Goal: Information Seeking & Learning: Learn about a topic

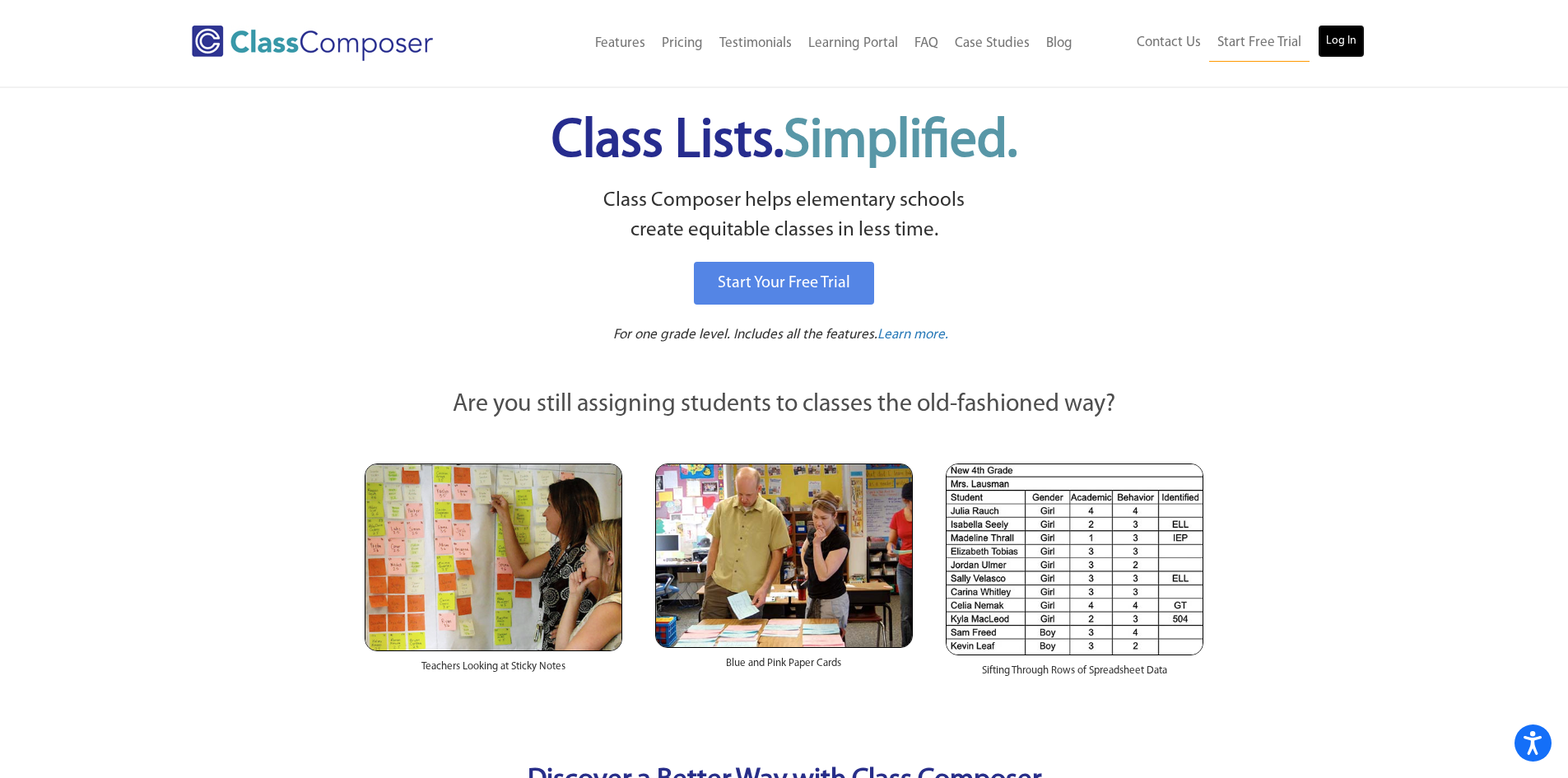
click at [1341, 44] on link "Log In" at bounding box center [1341, 41] width 47 height 33
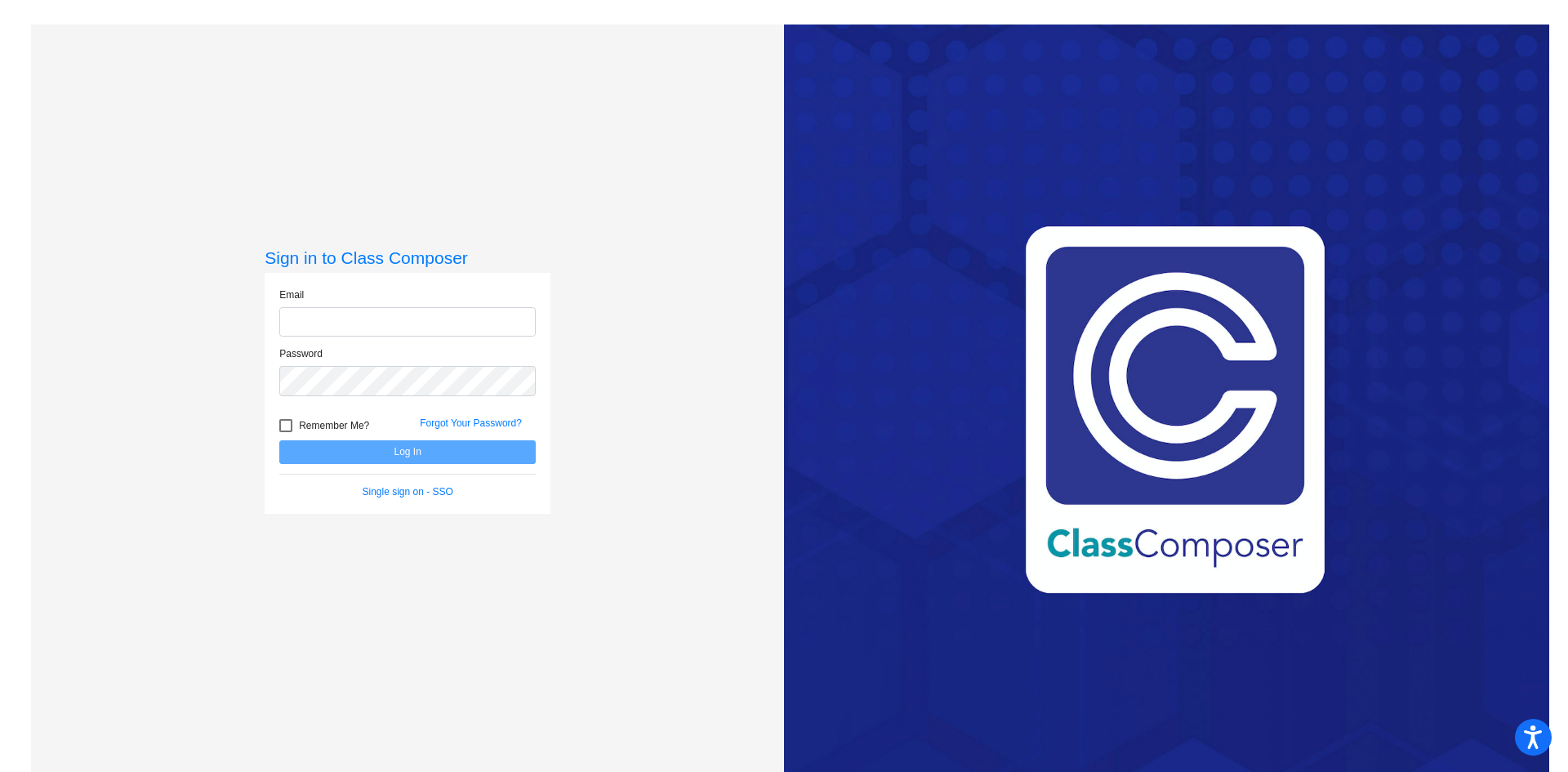
type input "[EMAIL_ADDRESS][DOMAIN_NAME]"
click at [451, 457] on button "Log In" at bounding box center [407, 451] width 257 height 23
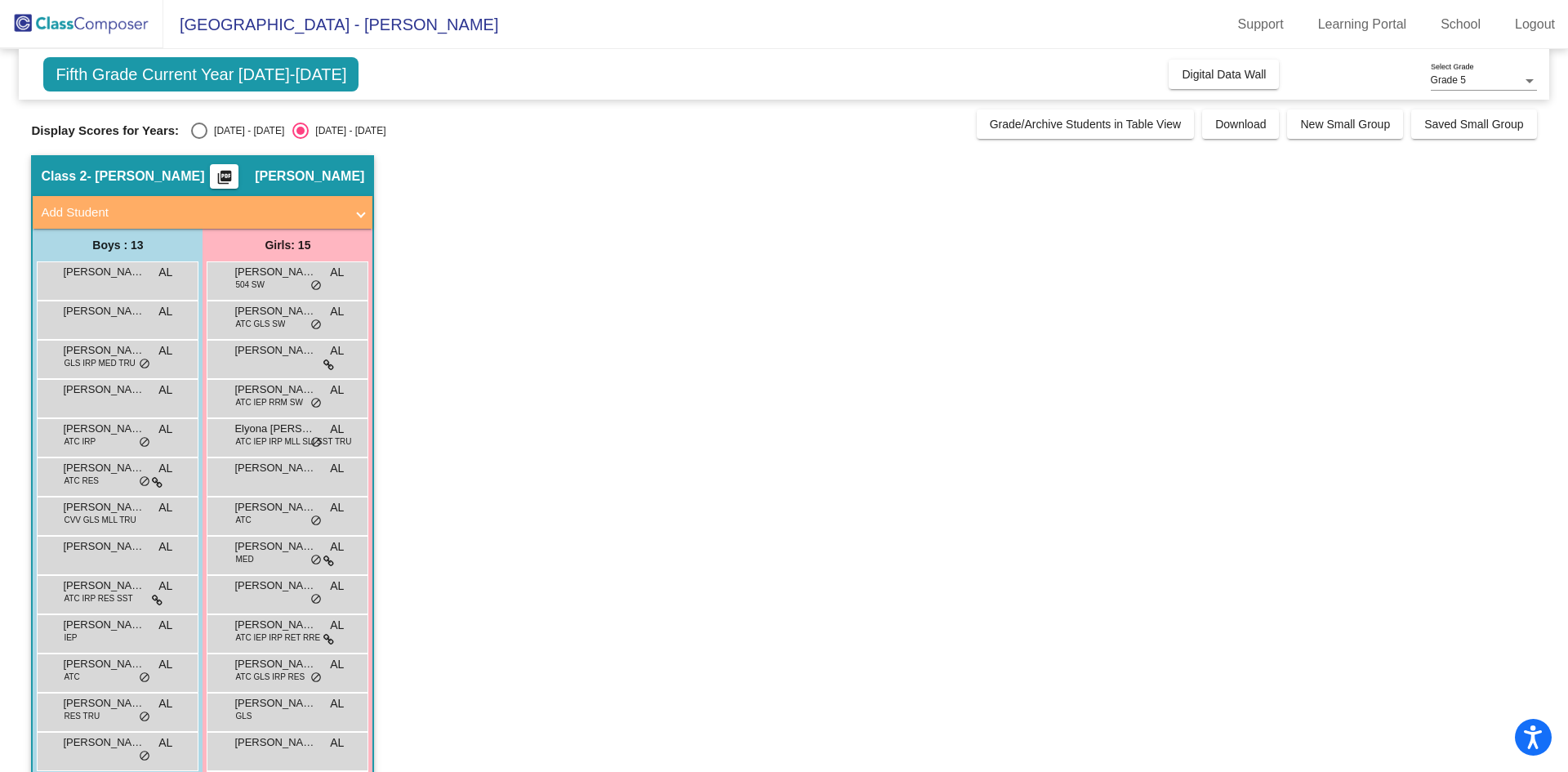
scroll to position [81, 0]
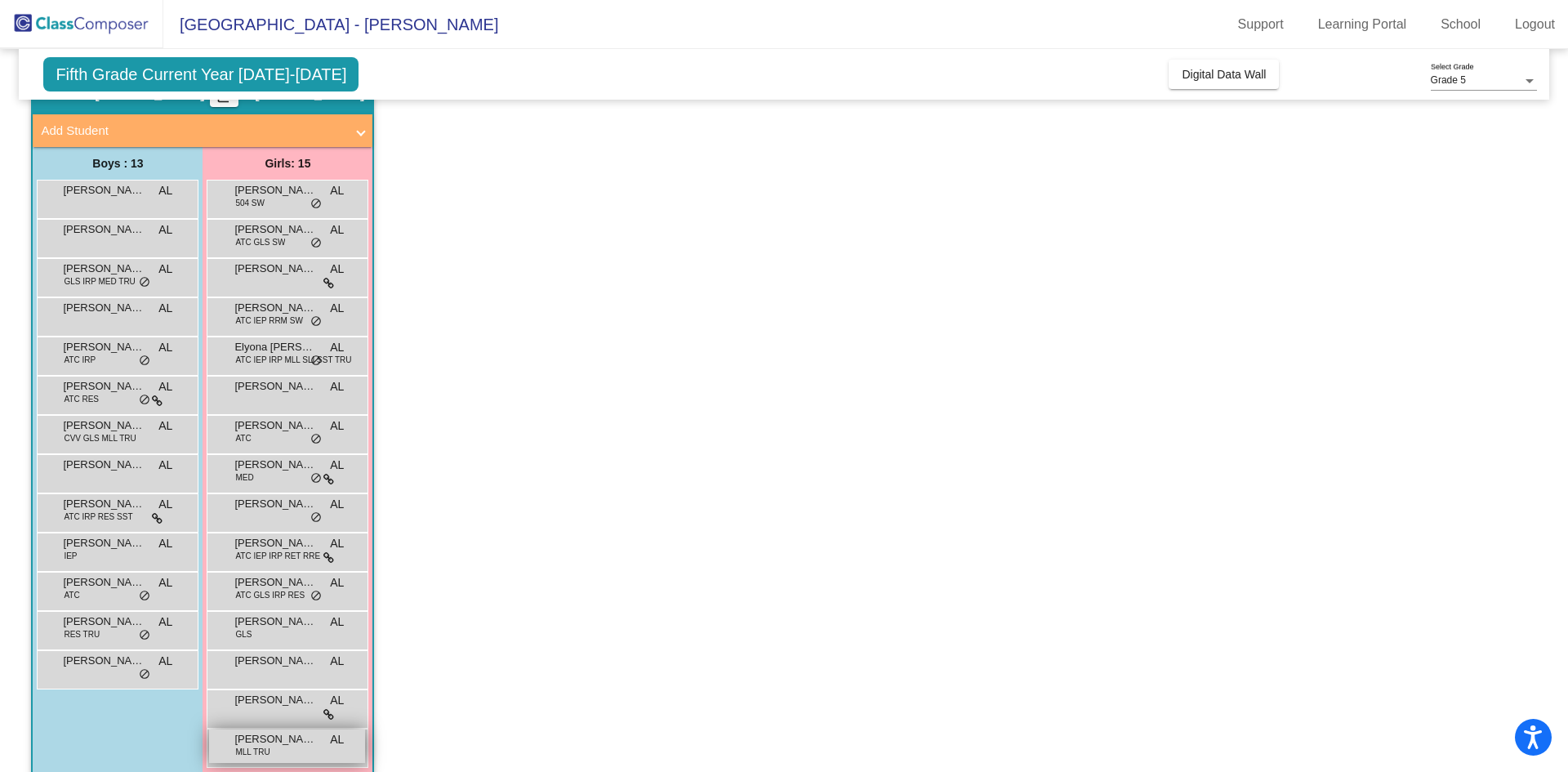
click at [290, 754] on div "[PERSON_NAME] MLL TRU AL lock do_not_disturb_alt" at bounding box center [287, 746] width 156 height 34
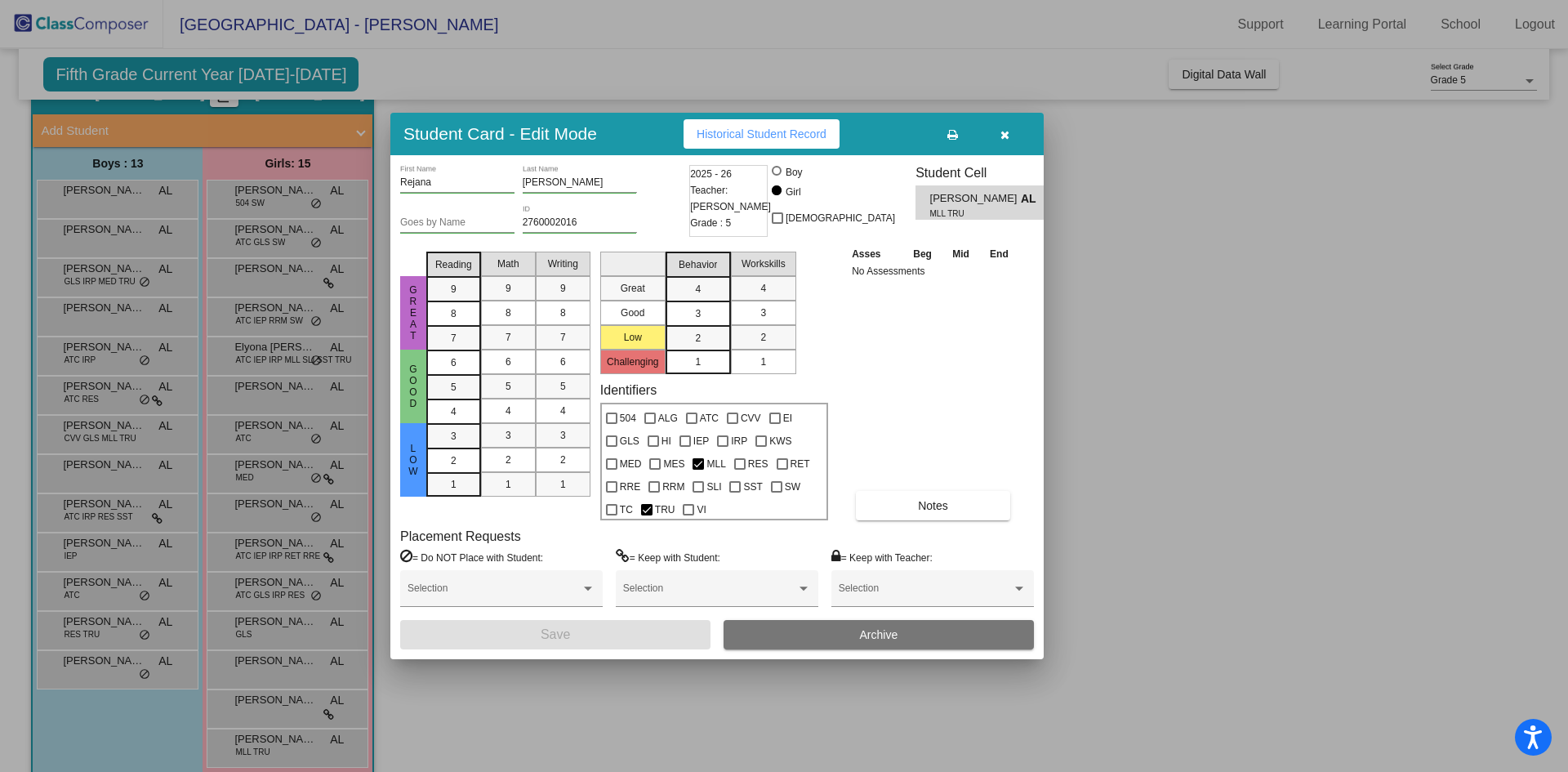
click at [1078, 301] on div at bounding box center [784, 386] width 1568 height 772
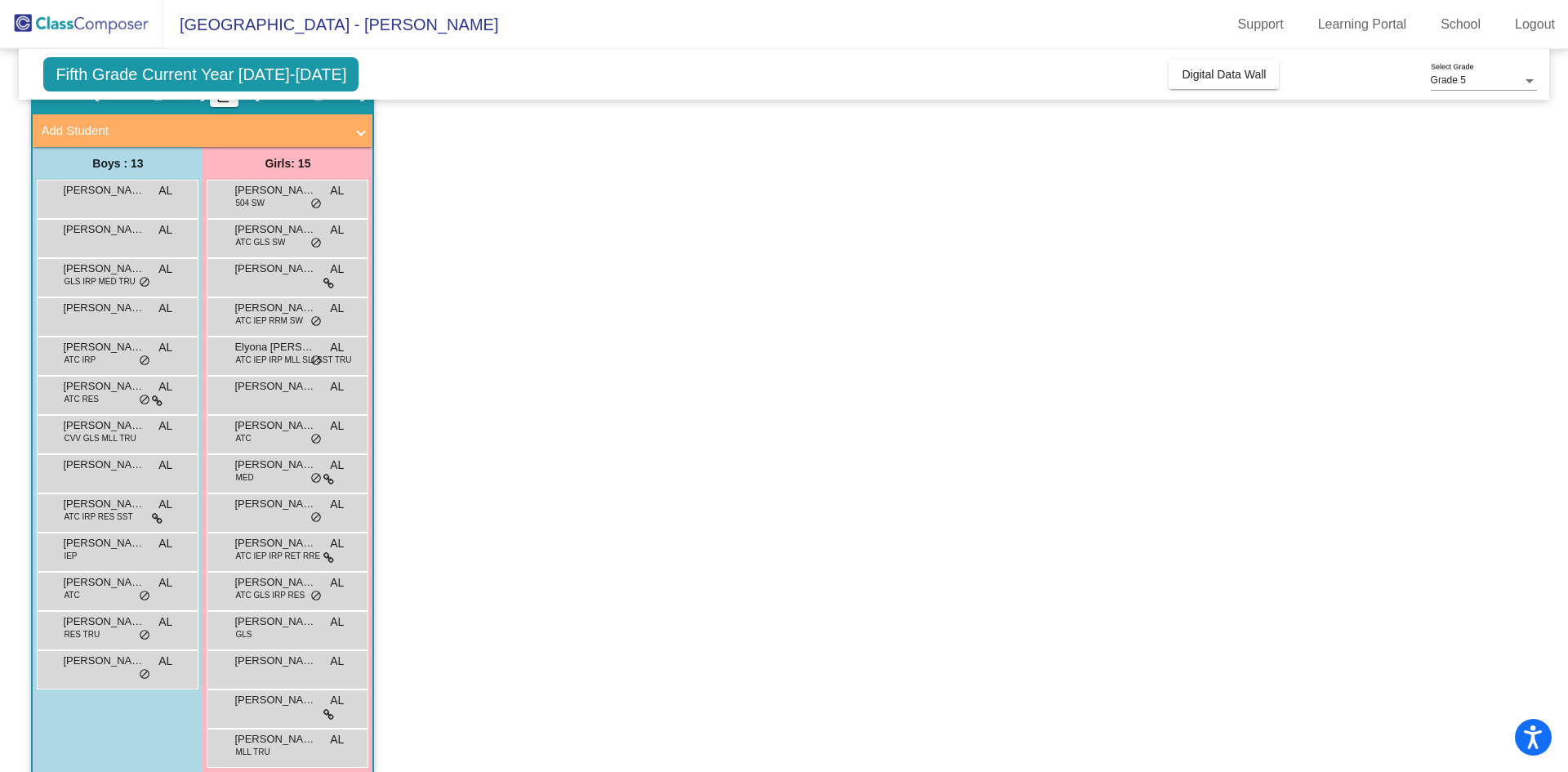
drag, startPoint x: 321, startPoint y: 741, endPoint x: 687, endPoint y: 664, distance: 374.0
click at [702, 662] on app-classroom "Class 2 - [PERSON_NAME] picture_as_pdf [PERSON_NAME] Add Student First Name Las…" at bounding box center [784, 434] width 1505 height 721
click at [274, 748] on div "[PERSON_NAME] MLL TRU AL lock do_not_disturb_alt" at bounding box center [287, 746] width 156 height 34
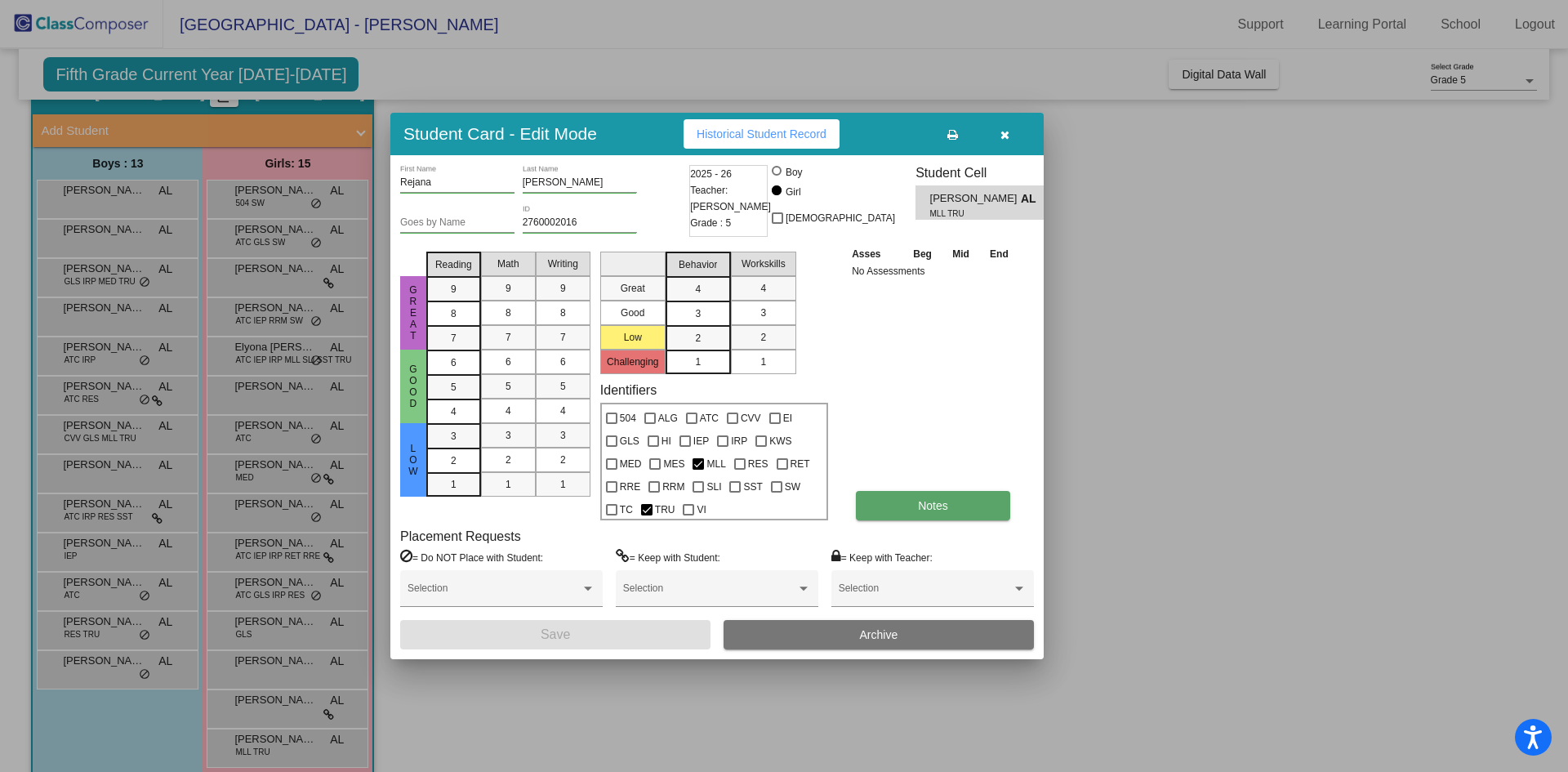
click at [909, 506] on button "Notes" at bounding box center [932, 506] width 154 height 29
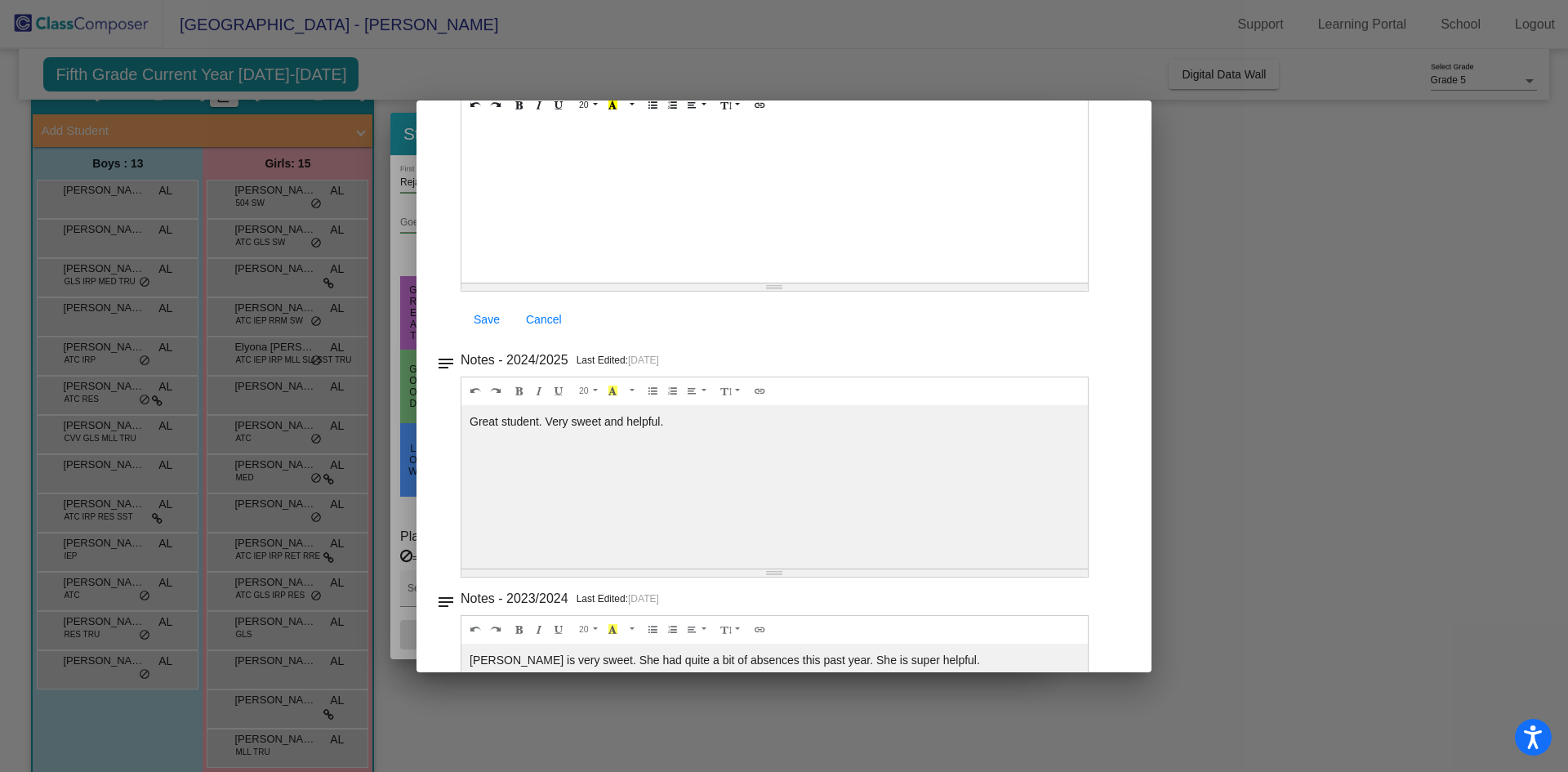
scroll to position [0, 0]
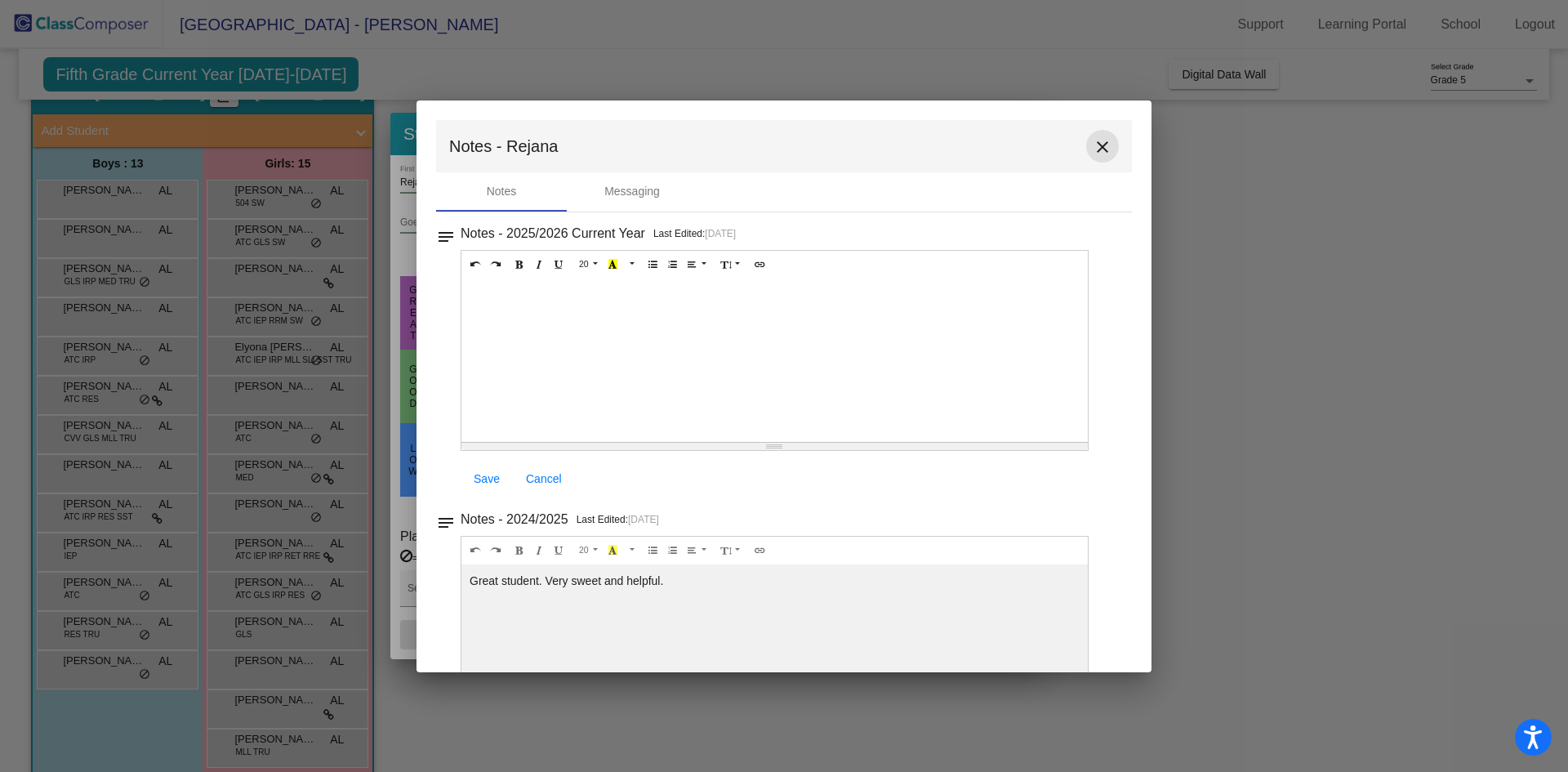
click at [1092, 156] on mat-icon "close" at bounding box center [1102, 147] width 19 height 19
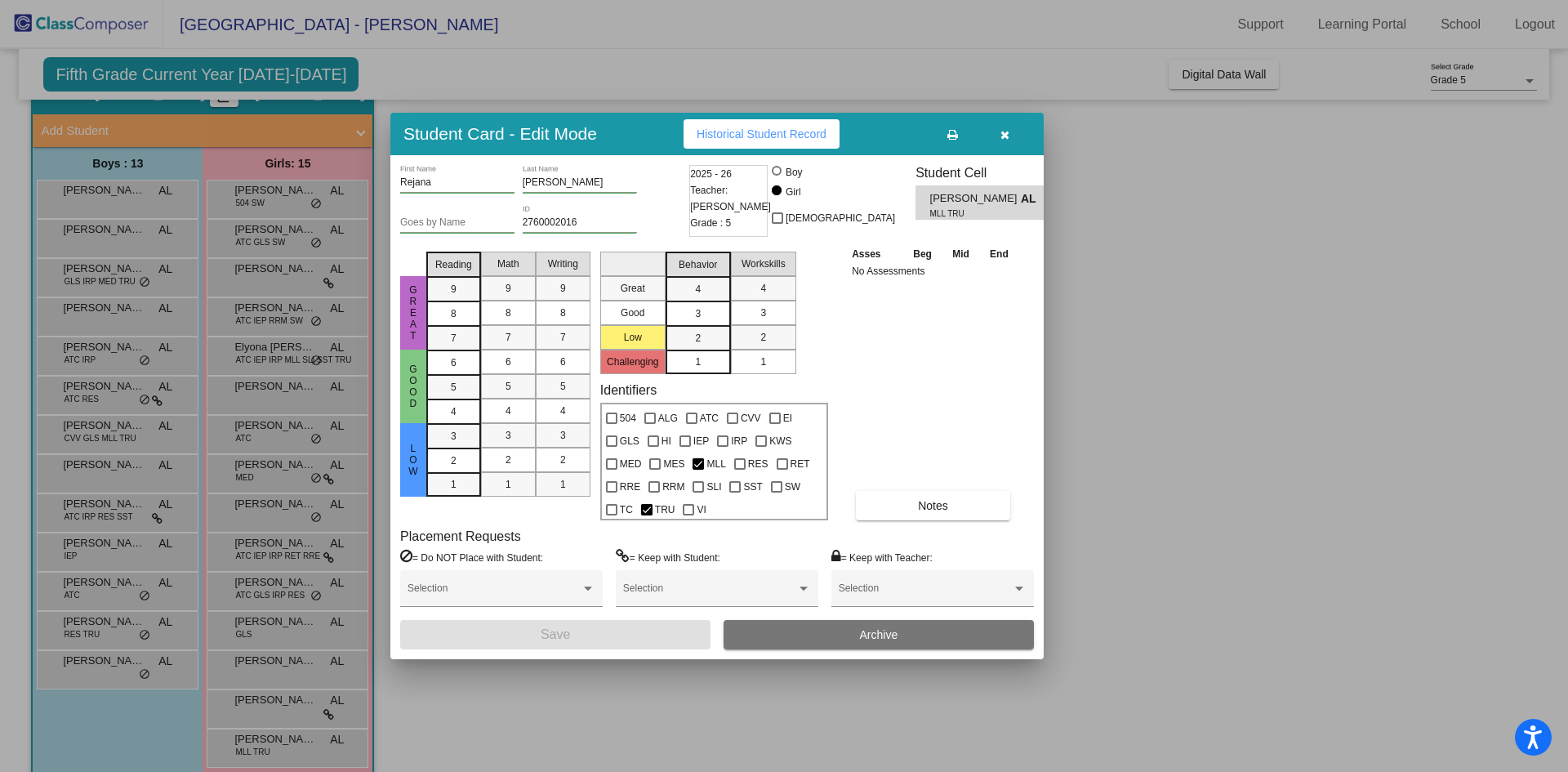
click at [1006, 130] on icon "button" at bounding box center [1004, 135] width 9 height 12
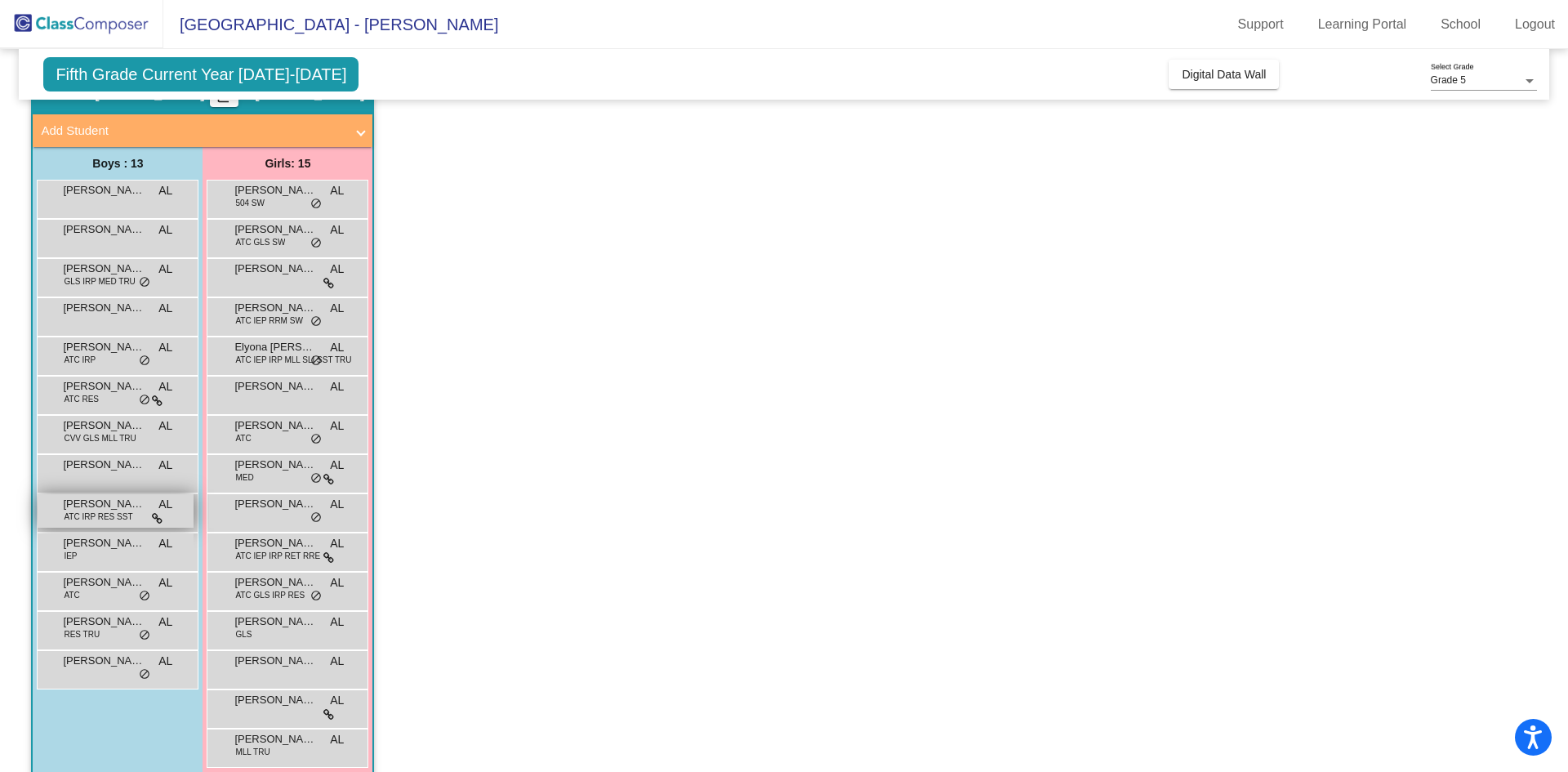
click at [100, 517] on span "ATC IRP RES SST" at bounding box center [98, 516] width 69 height 13
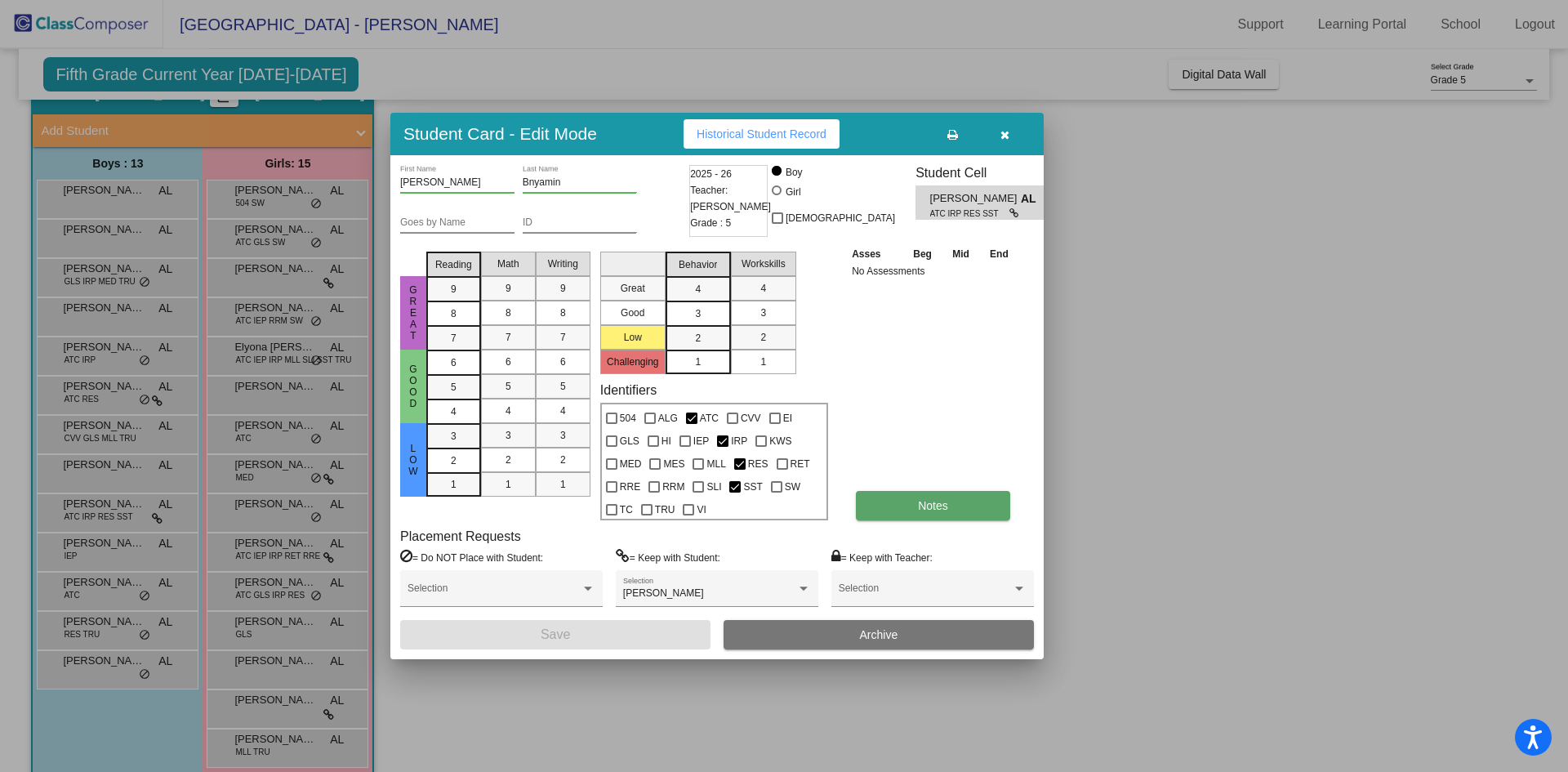
click at [902, 520] on button "Notes" at bounding box center [932, 506] width 154 height 29
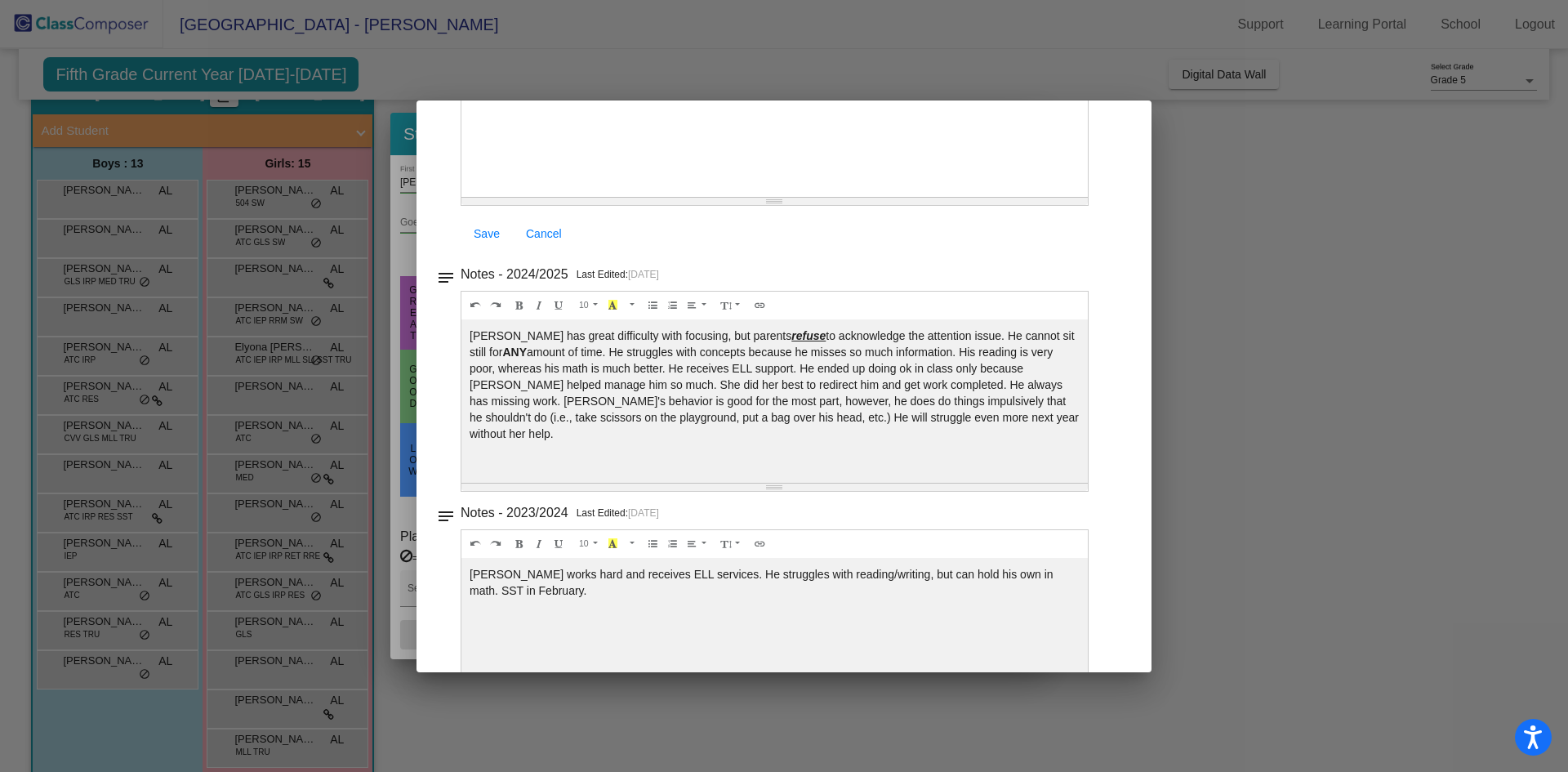
scroll to position [323, 0]
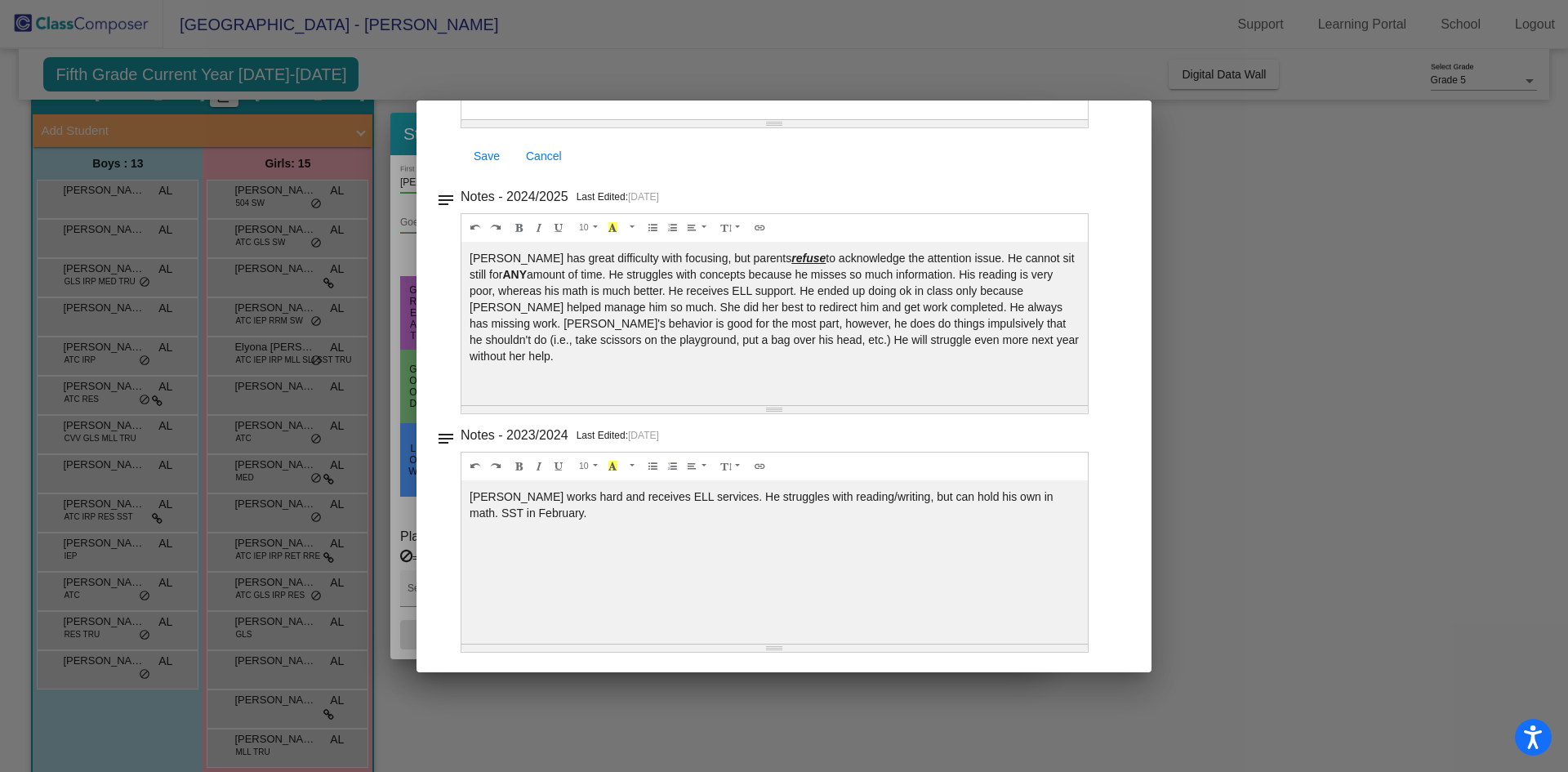
click at [1345, 305] on div at bounding box center [784, 386] width 1568 height 772
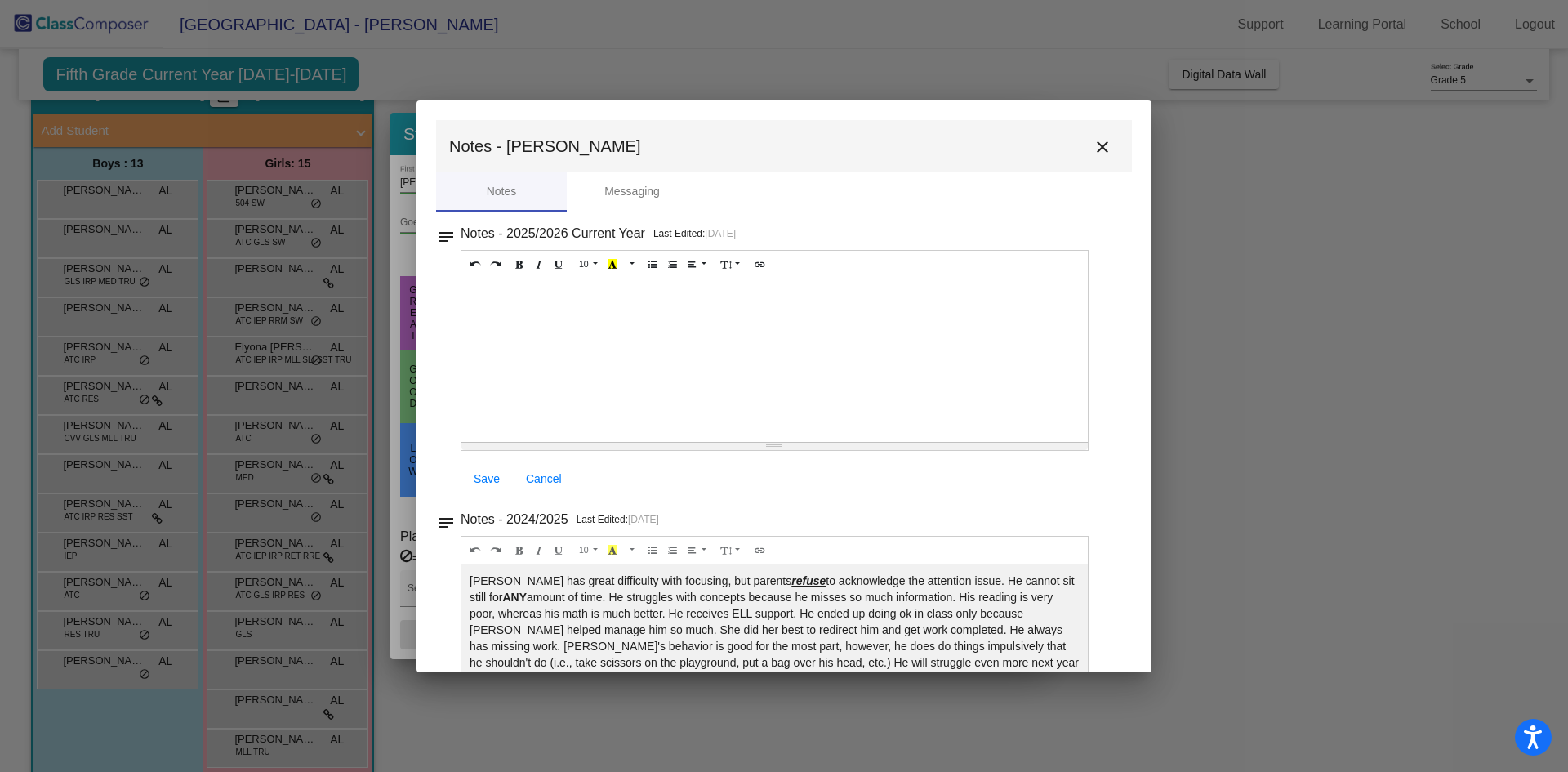
click at [1092, 143] on mat-icon "close" at bounding box center [1102, 147] width 19 height 19
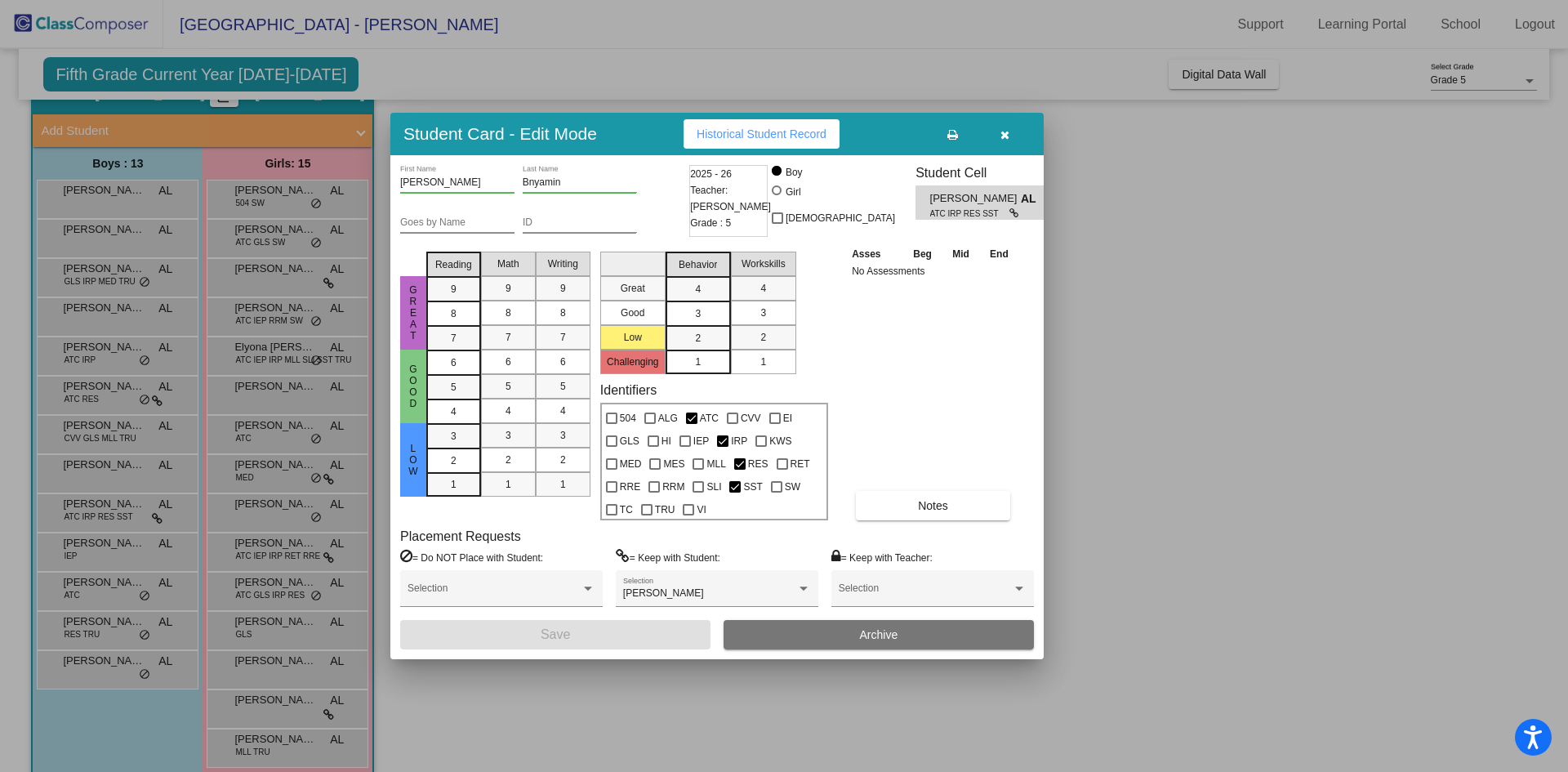
click at [1005, 137] on icon "button" at bounding box center [1004, 135] width 9 height 12
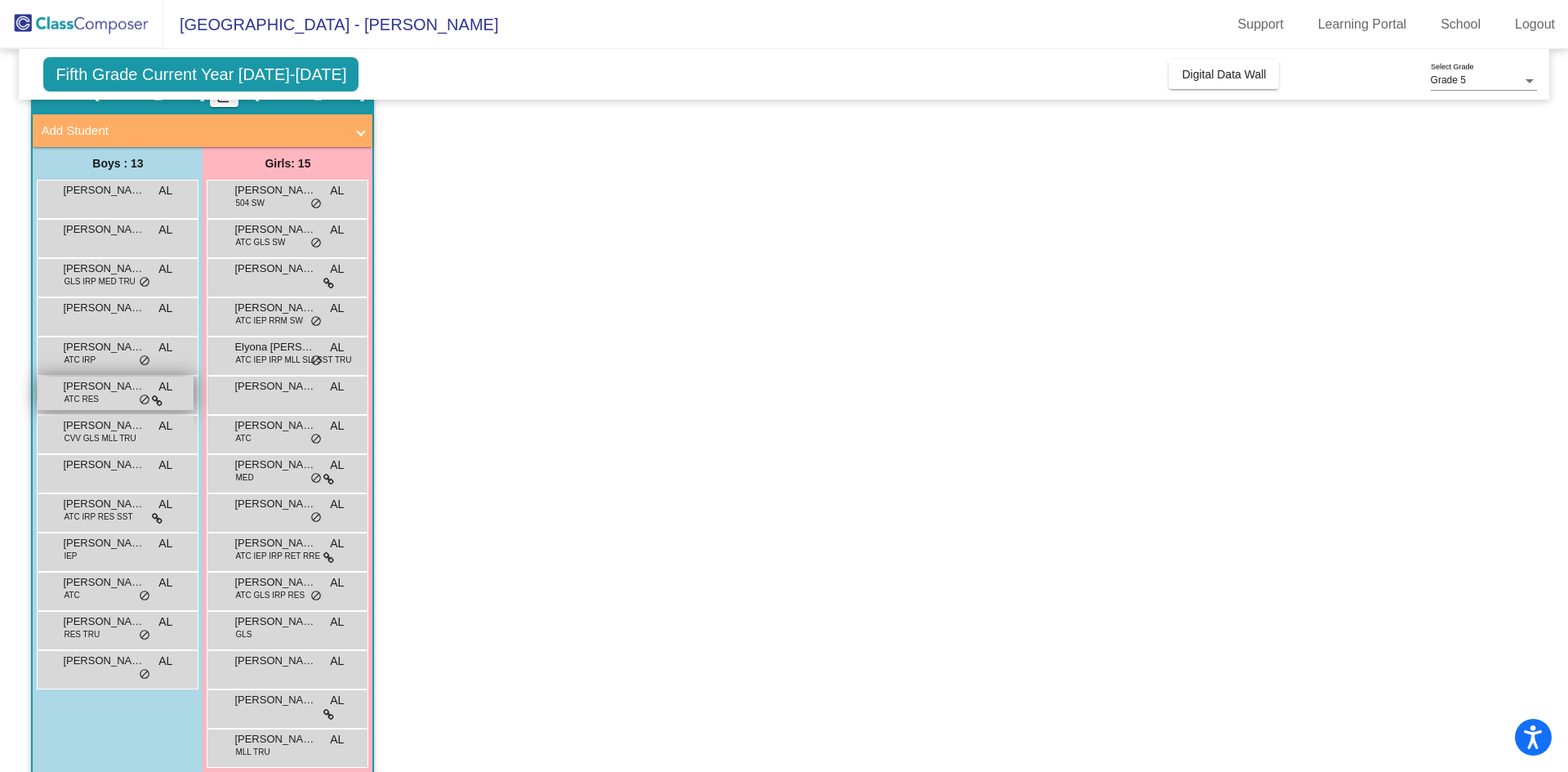
click at [98, 385] on span "[PERSON_NAME]" at bounding box center [104, 386] width 81 height 16
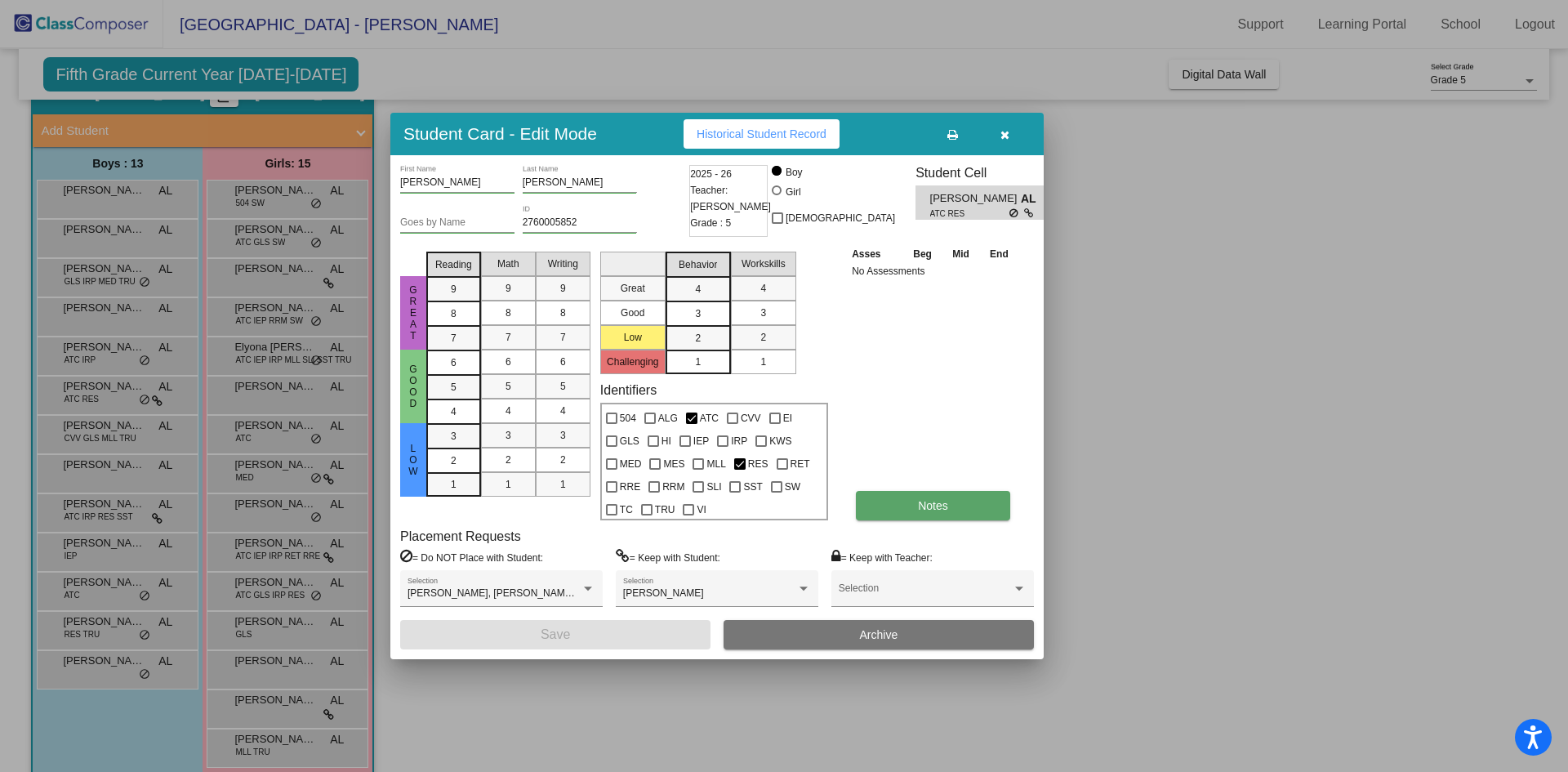
click at [965, 519] on button "Notes" at bounding box center [932, 506] width 154 height 29
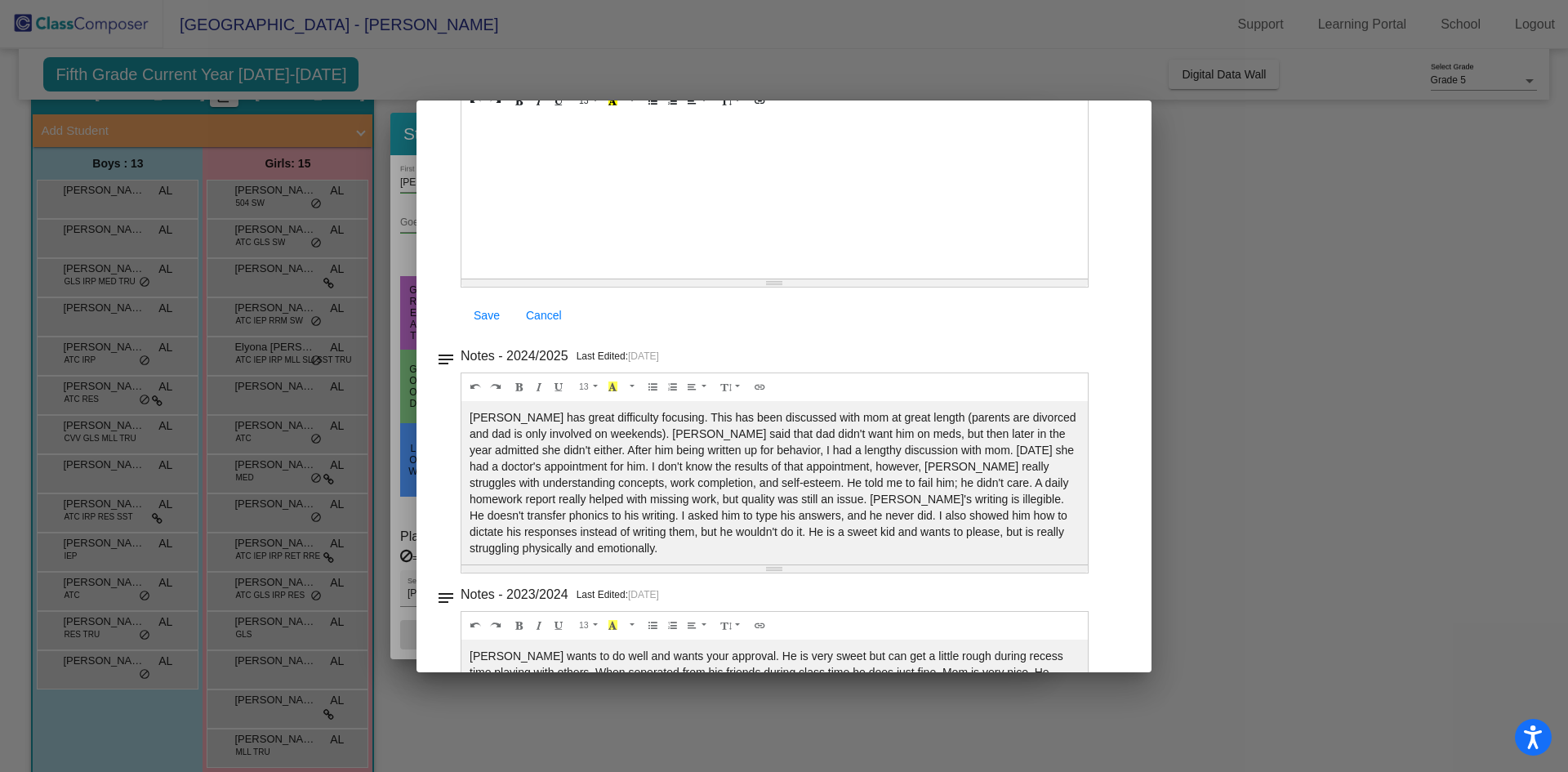
scroll to position [245, 0]
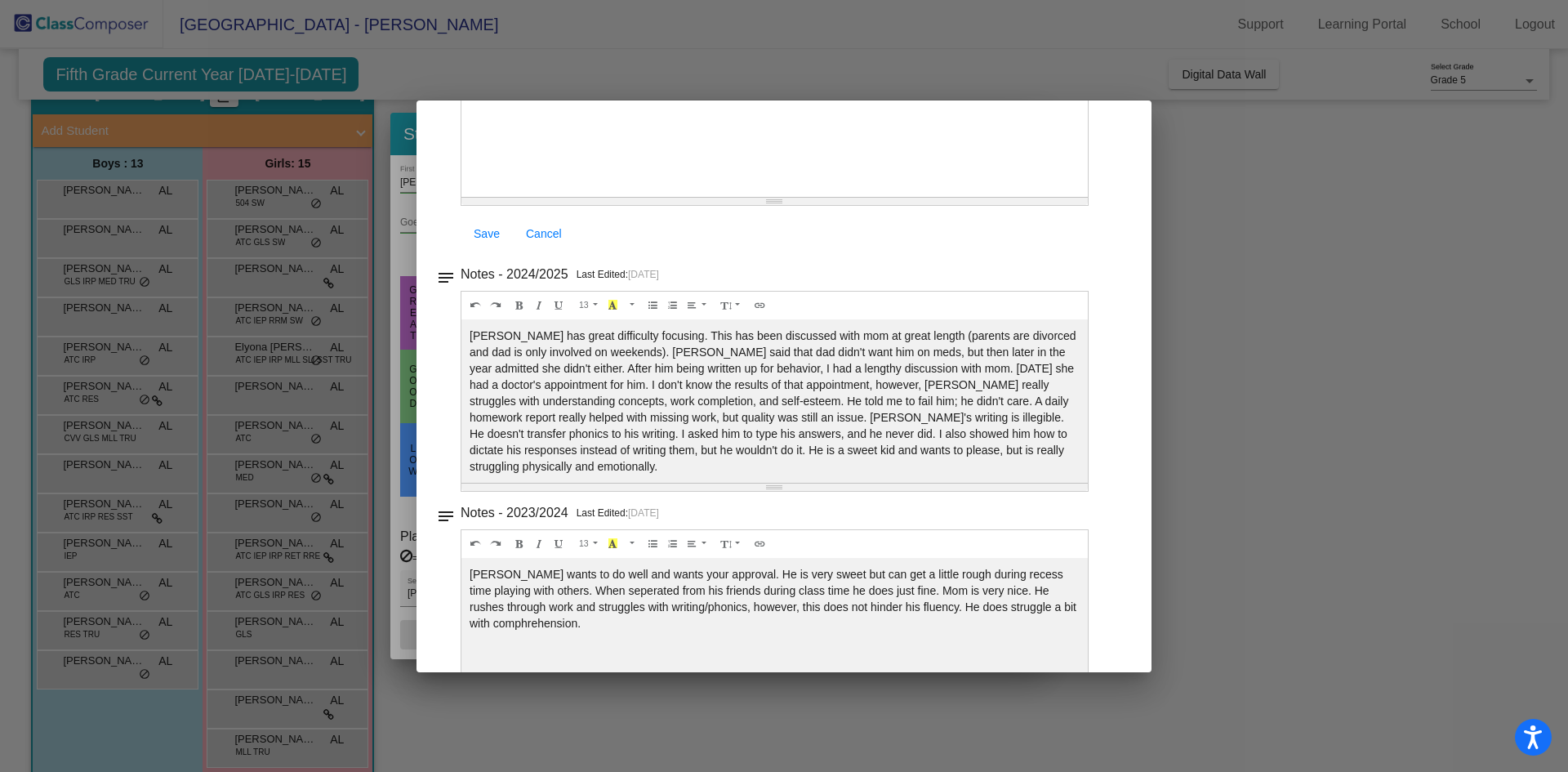
click at [1110, 253] on div "Notes - 2024/2025 Last Edited: [DATE] 13 8 9 10 11 12 14 18 24 36 Background Co…" at bounding box center [790, 114] width 661 height 276
click at [1319, 344] on div at bounding box center [784, 386] width 1568 height 772
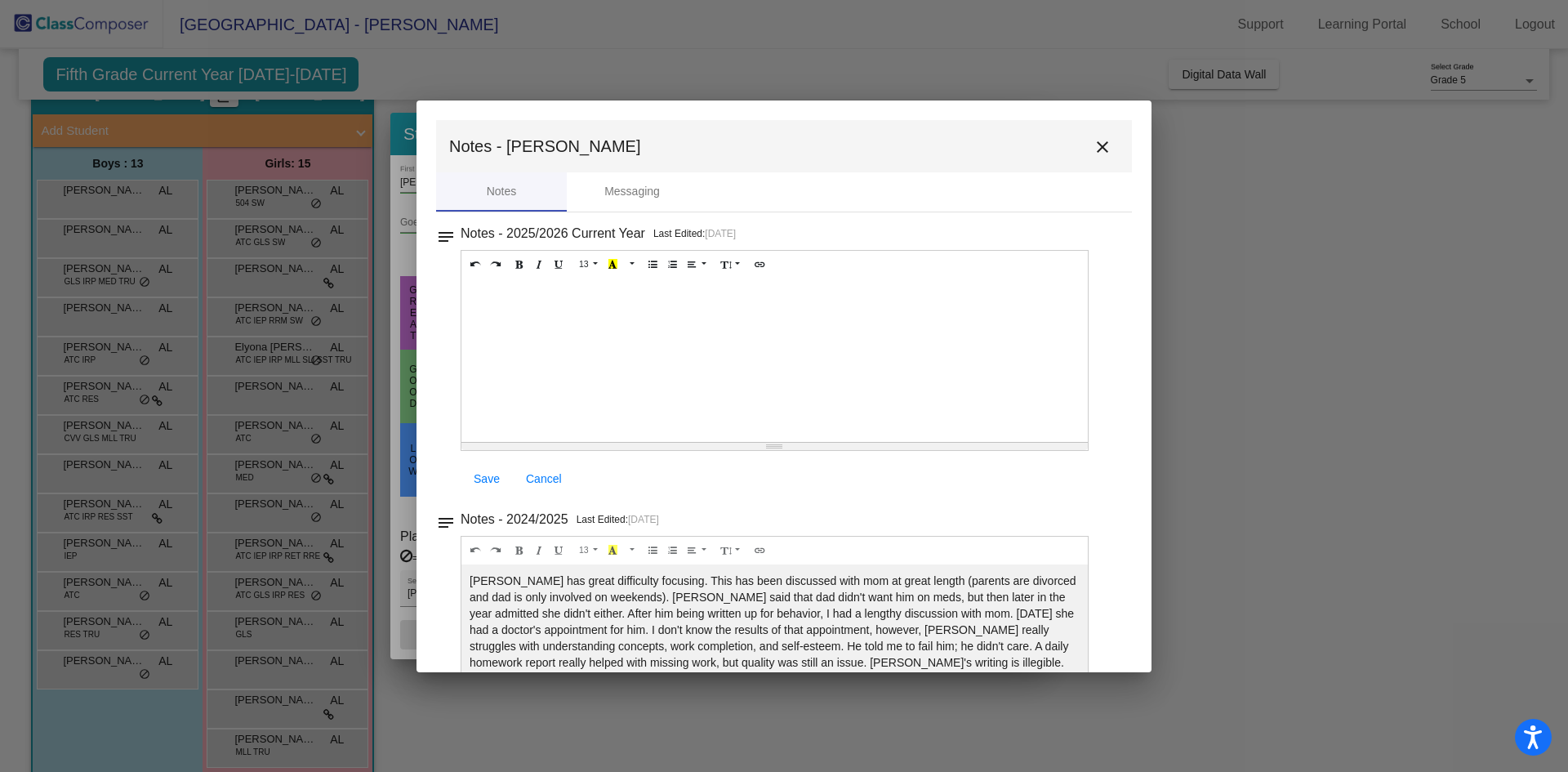
click at [1092, 148] on mat-icon "close" at bounding box center [1102, 147] width 19 height 19
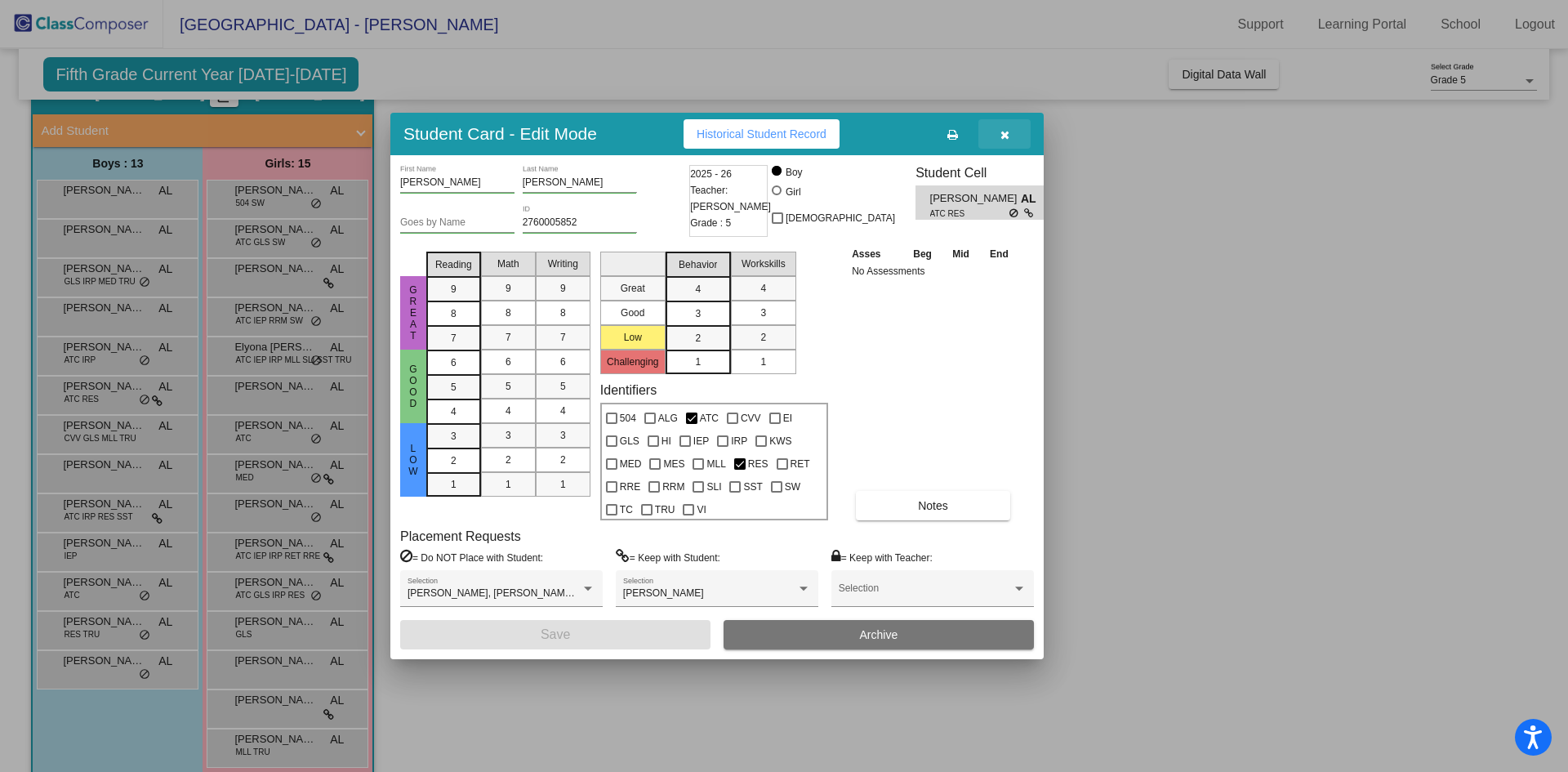
click at [1000, 132] on icon "button" at bounding box center [1004, 135] width 9 height 12
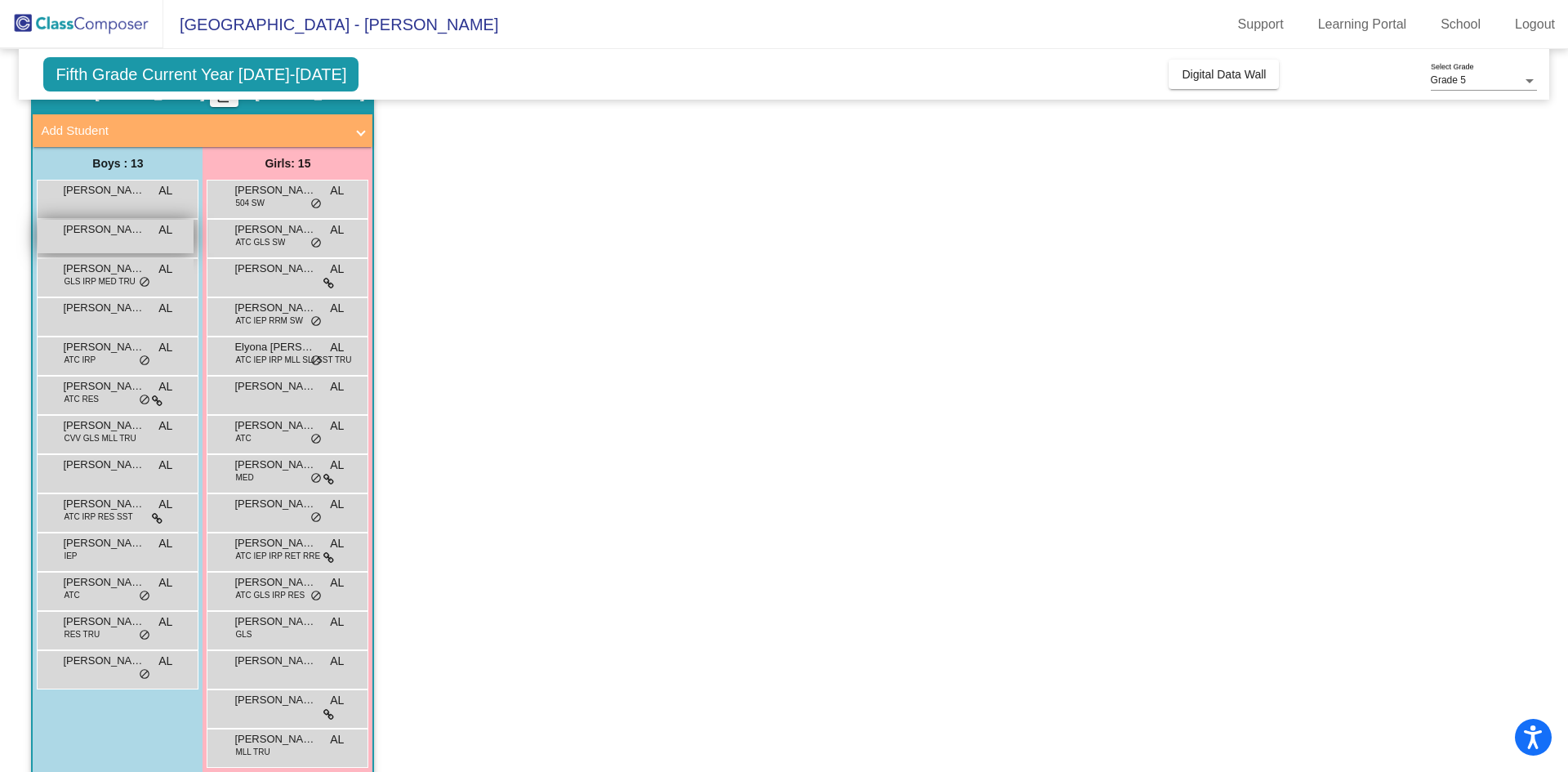
click at [93, 232] on span "[PERSON_NAME]" at bounding box center [104, 229] width 81 height 16
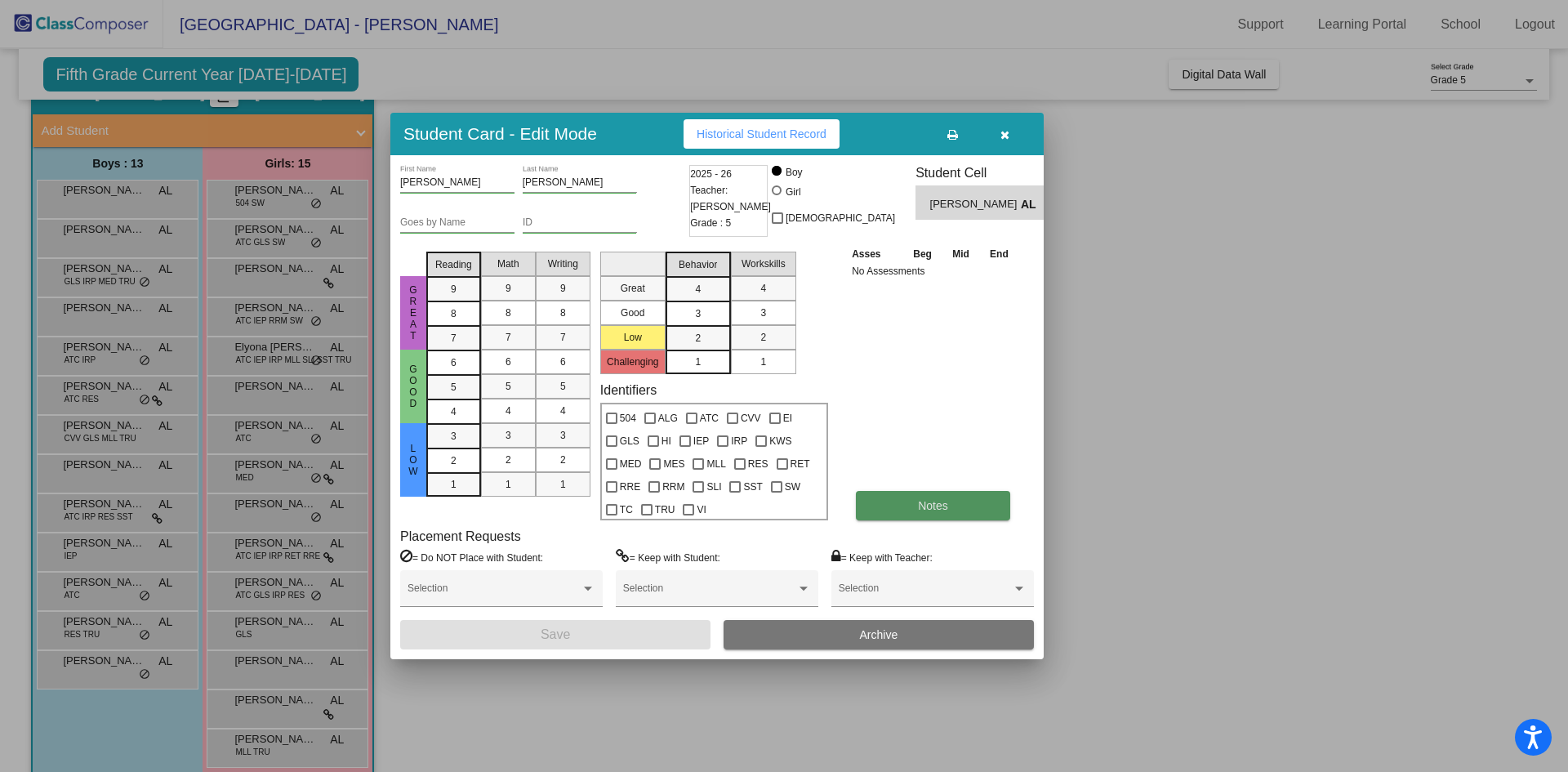
click at [928, 491] on button "Notes" at bounding box center [932, 506] width 154 height 29
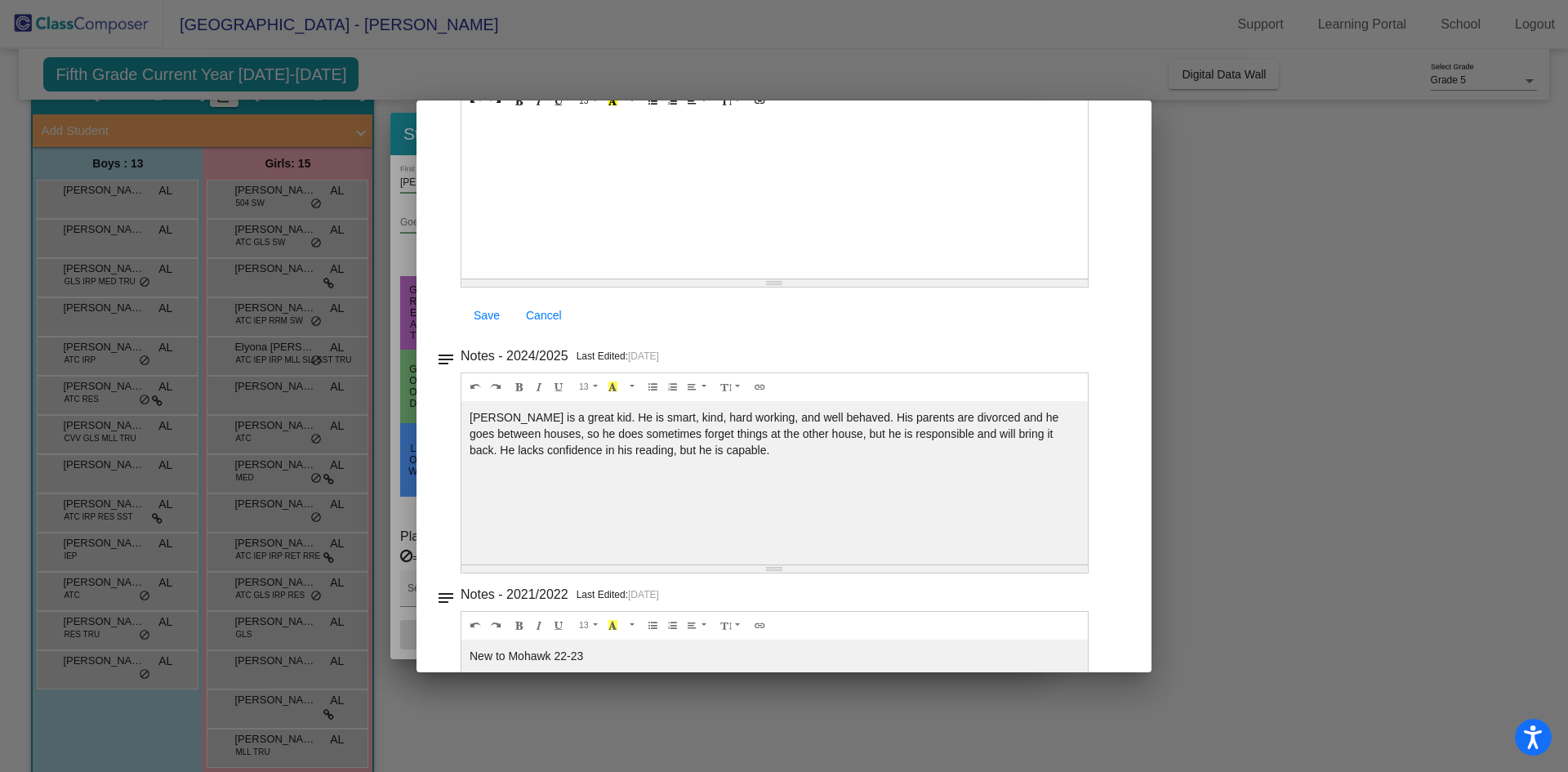
scroll to position [245, 0]
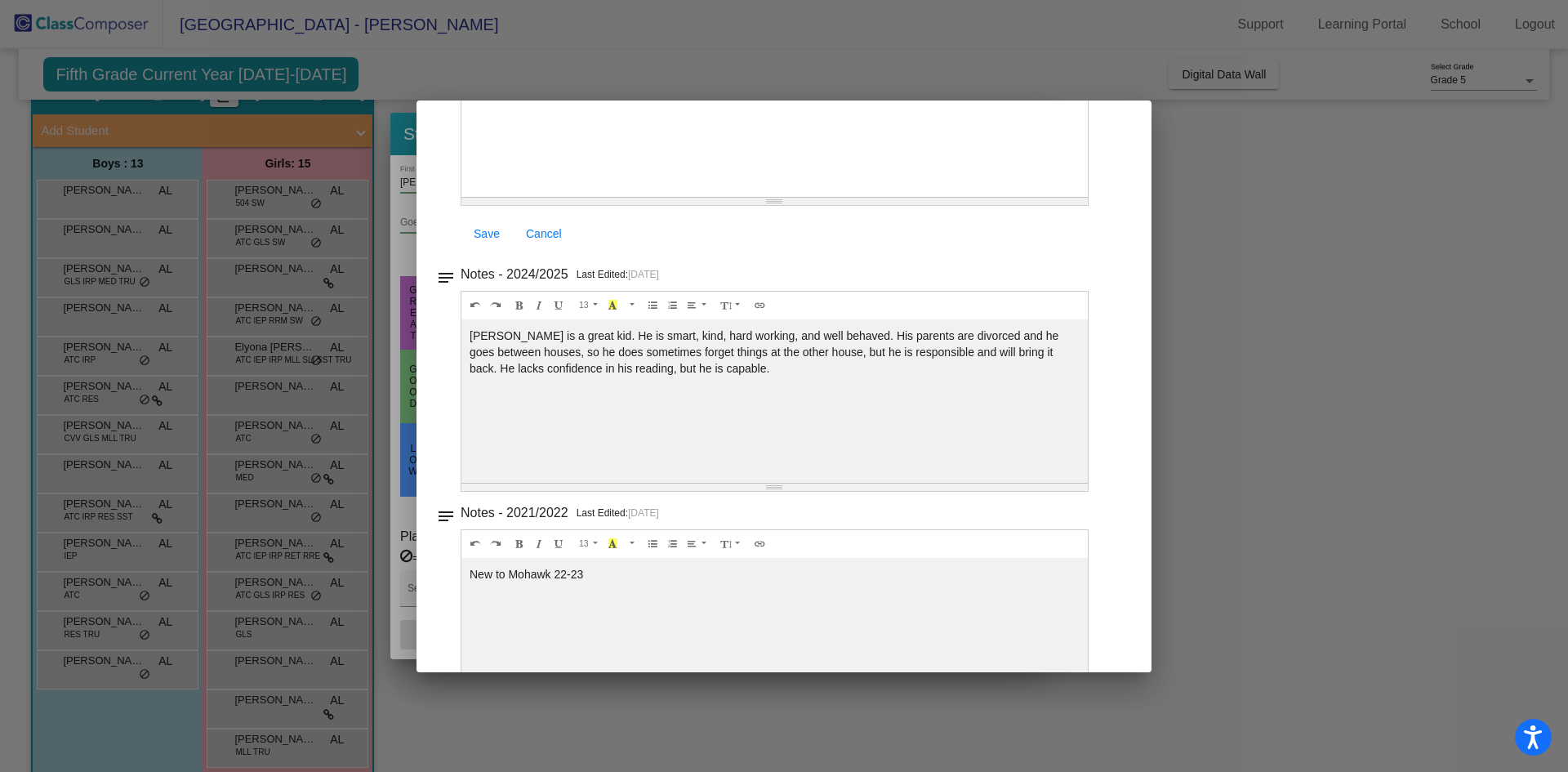
click at [1226, 422] on div at bounding box center [784, 386] width 1568 height 772
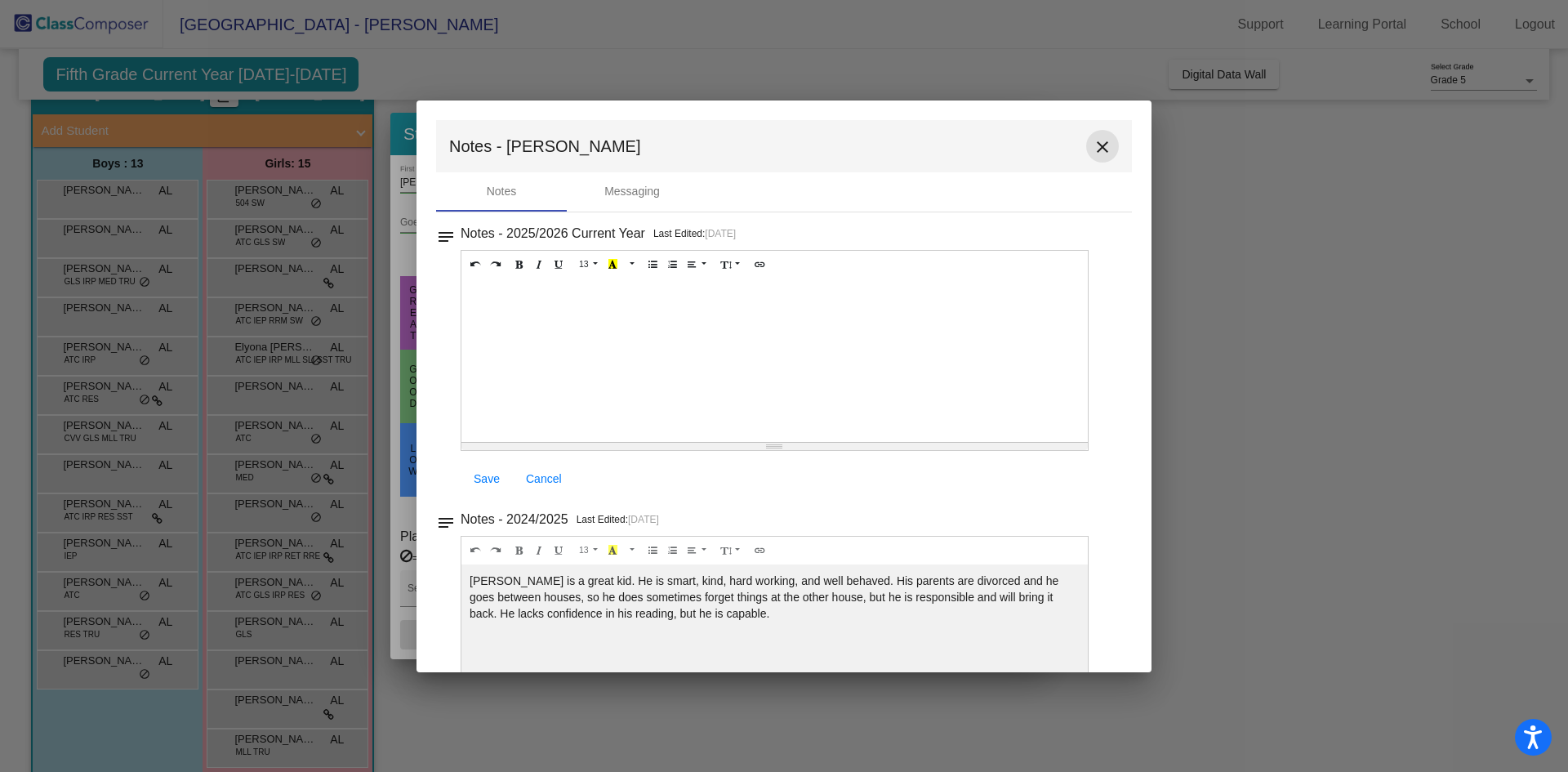
click at [1098, 152] on mat-icon "close" at bounding box center [1102, 147] width 19 height 19
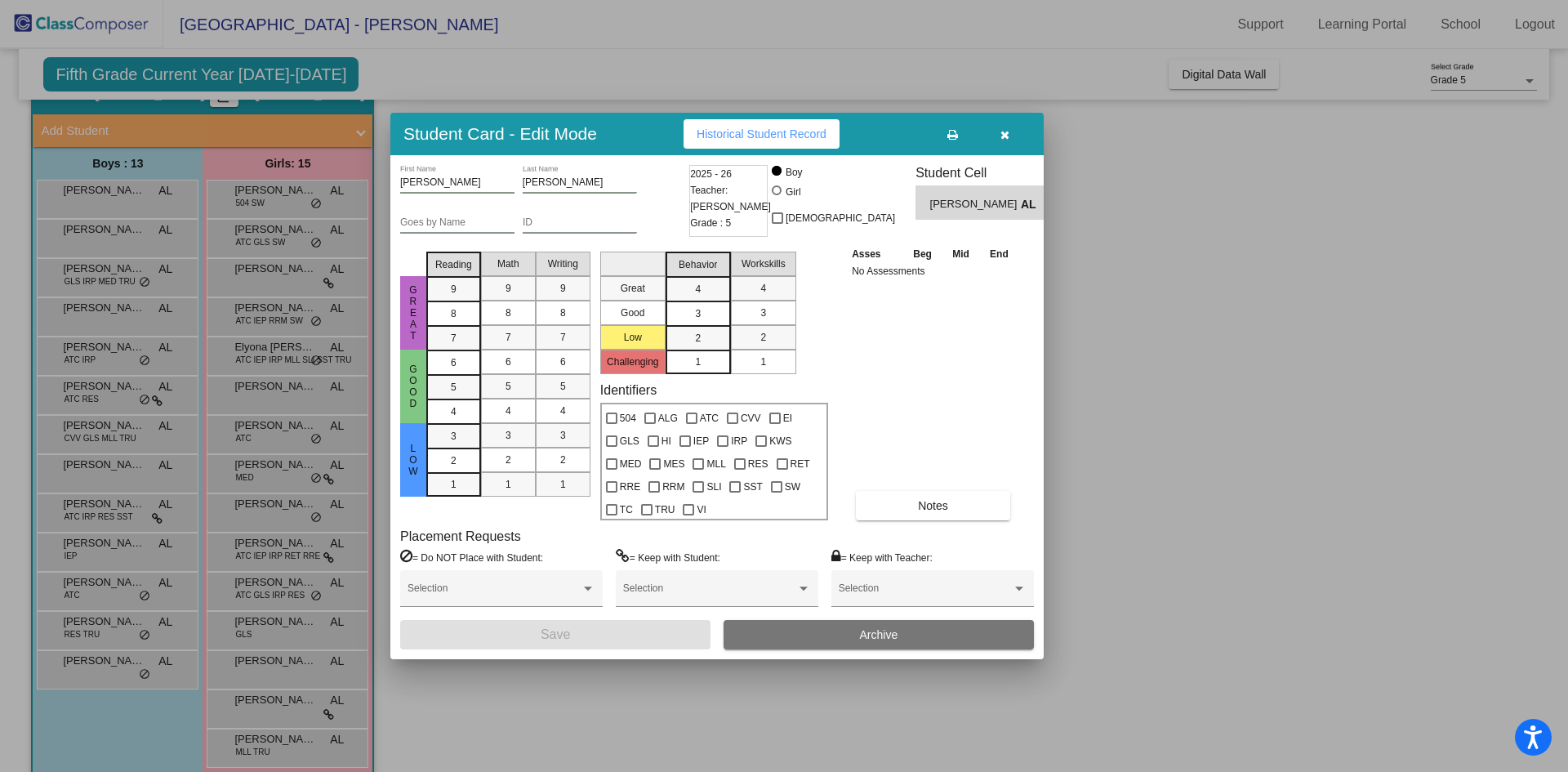
click at [1006, 138] on icon "button" at bounding box center [1004, 135] width 9 height 12
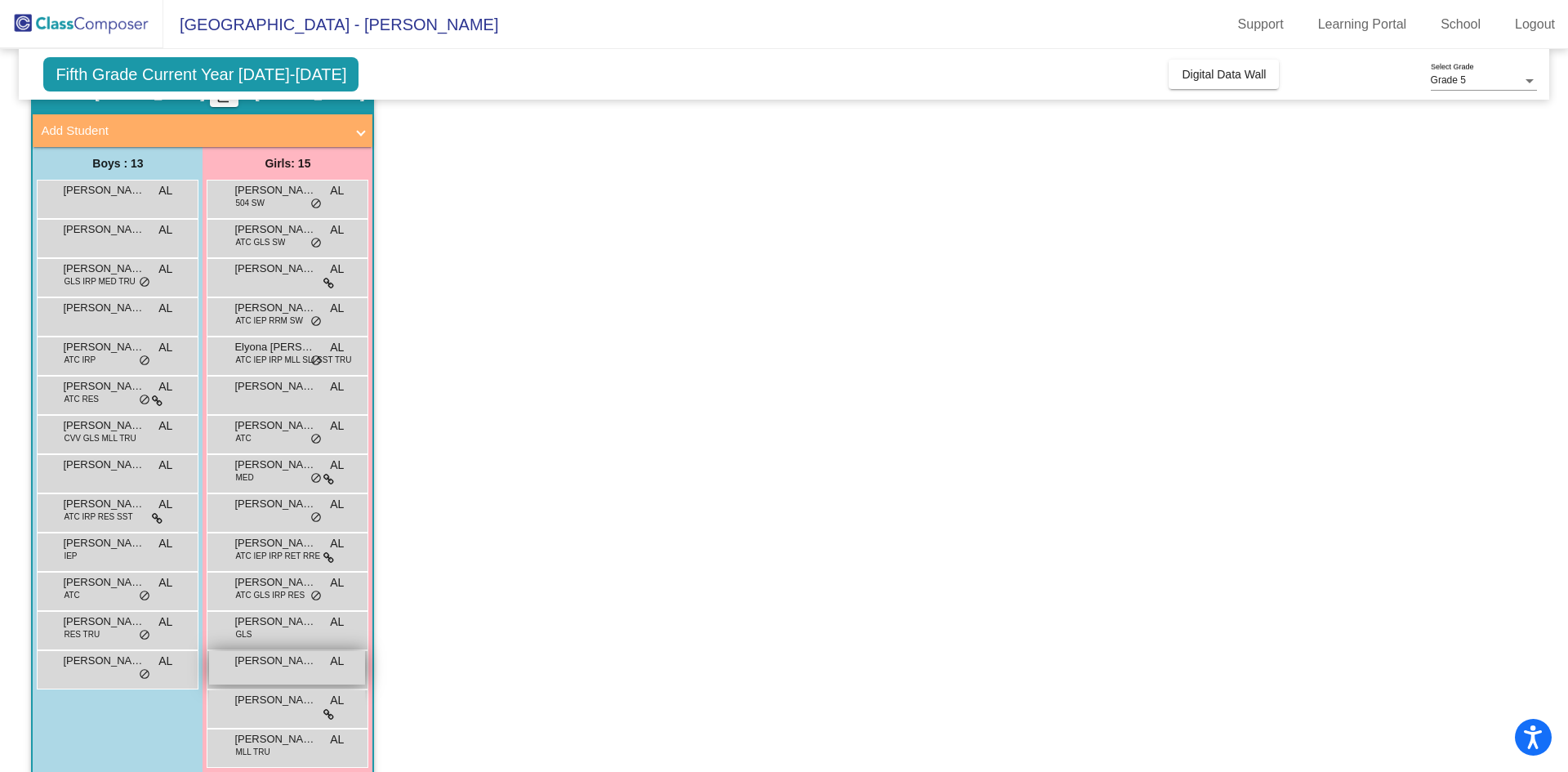
click at [311, 664] on span "[PERSON_NAME]" at bounding box center [275, 661] width 81 height 16
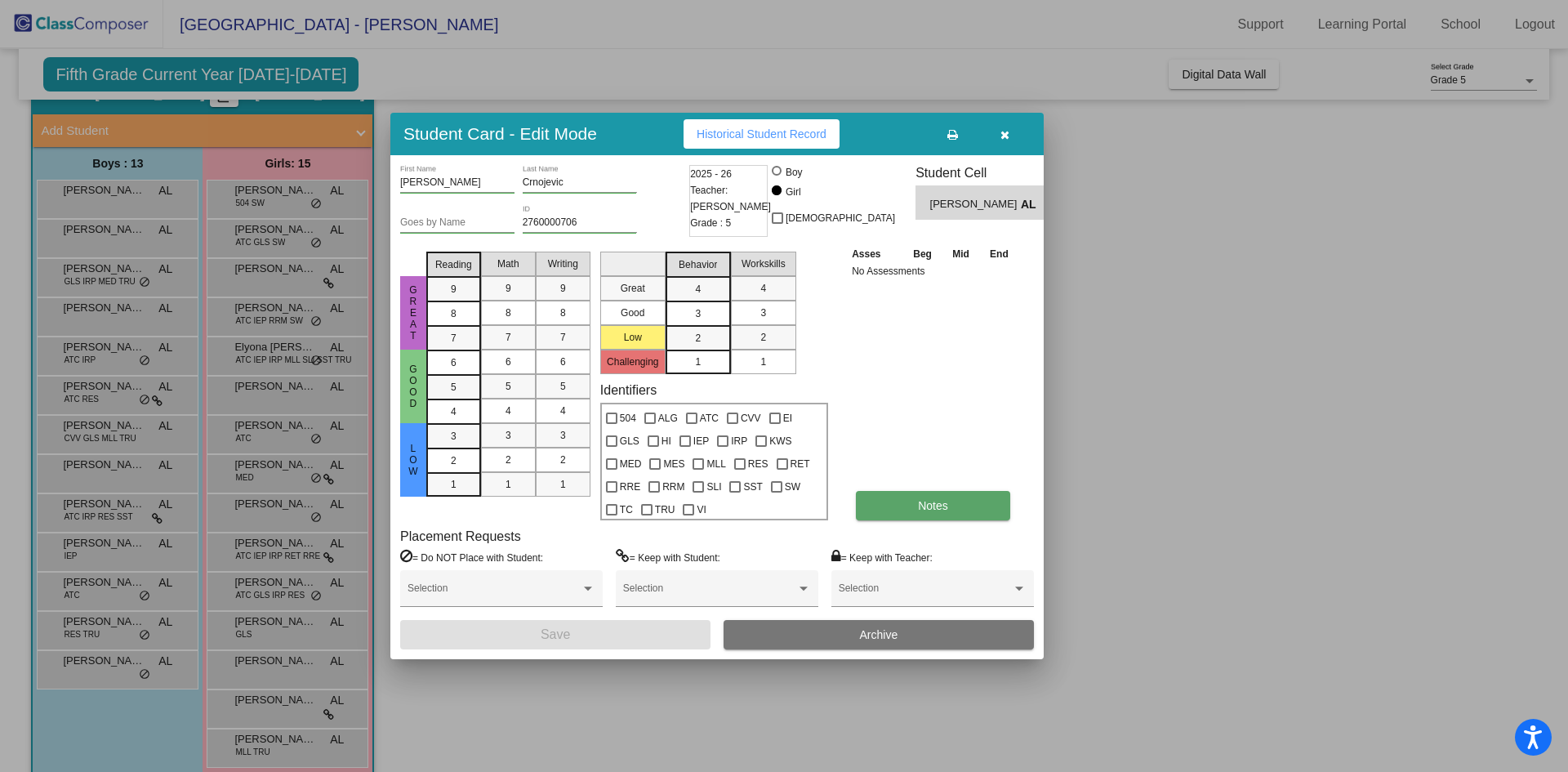
click at [949, 498] on button "Notes" at bounding box center [932, 506] width 154 height 29
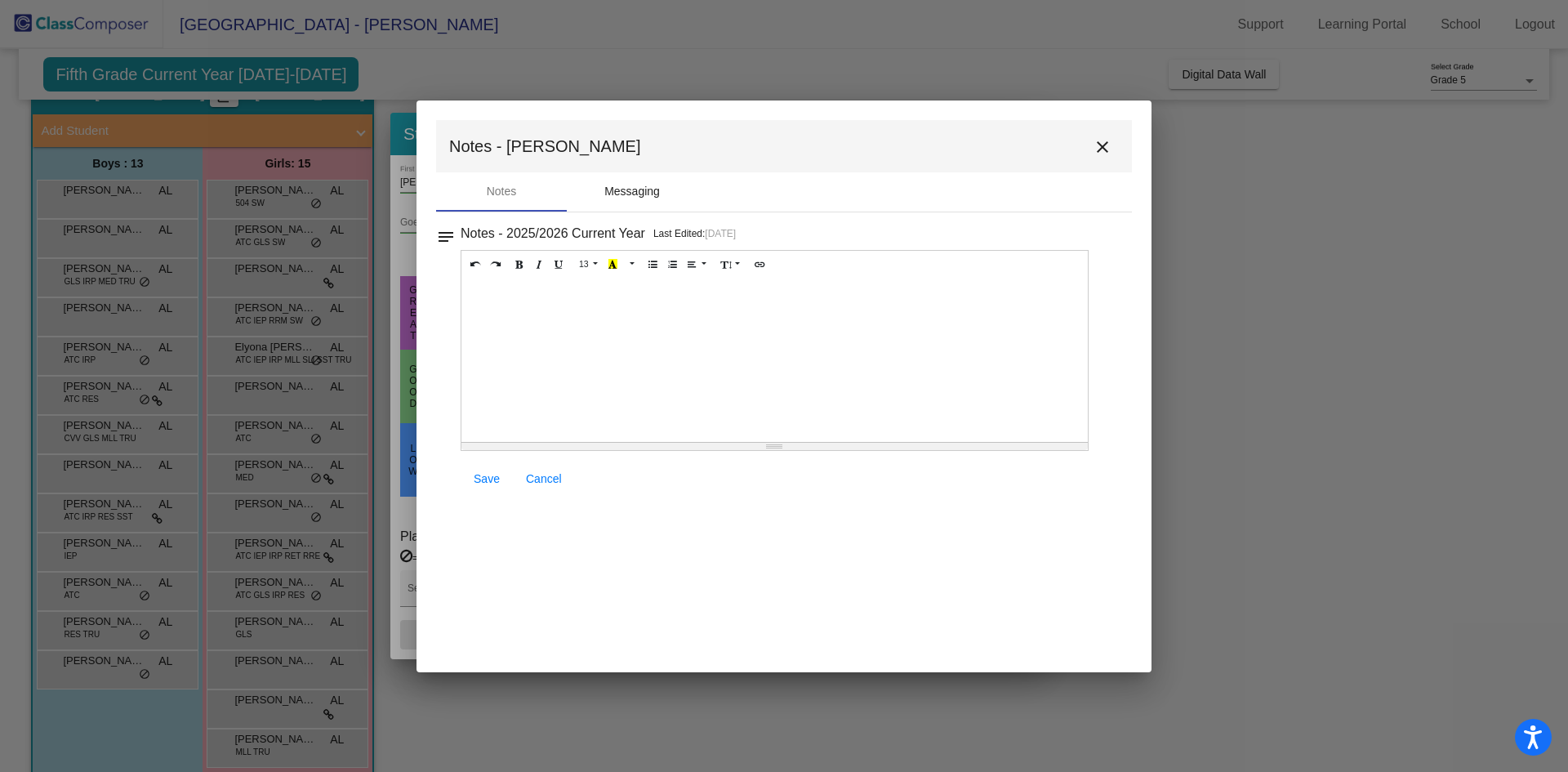
click at [650, 190] on div "Messaging" at bounding box center [631, 192] width 55 height 17
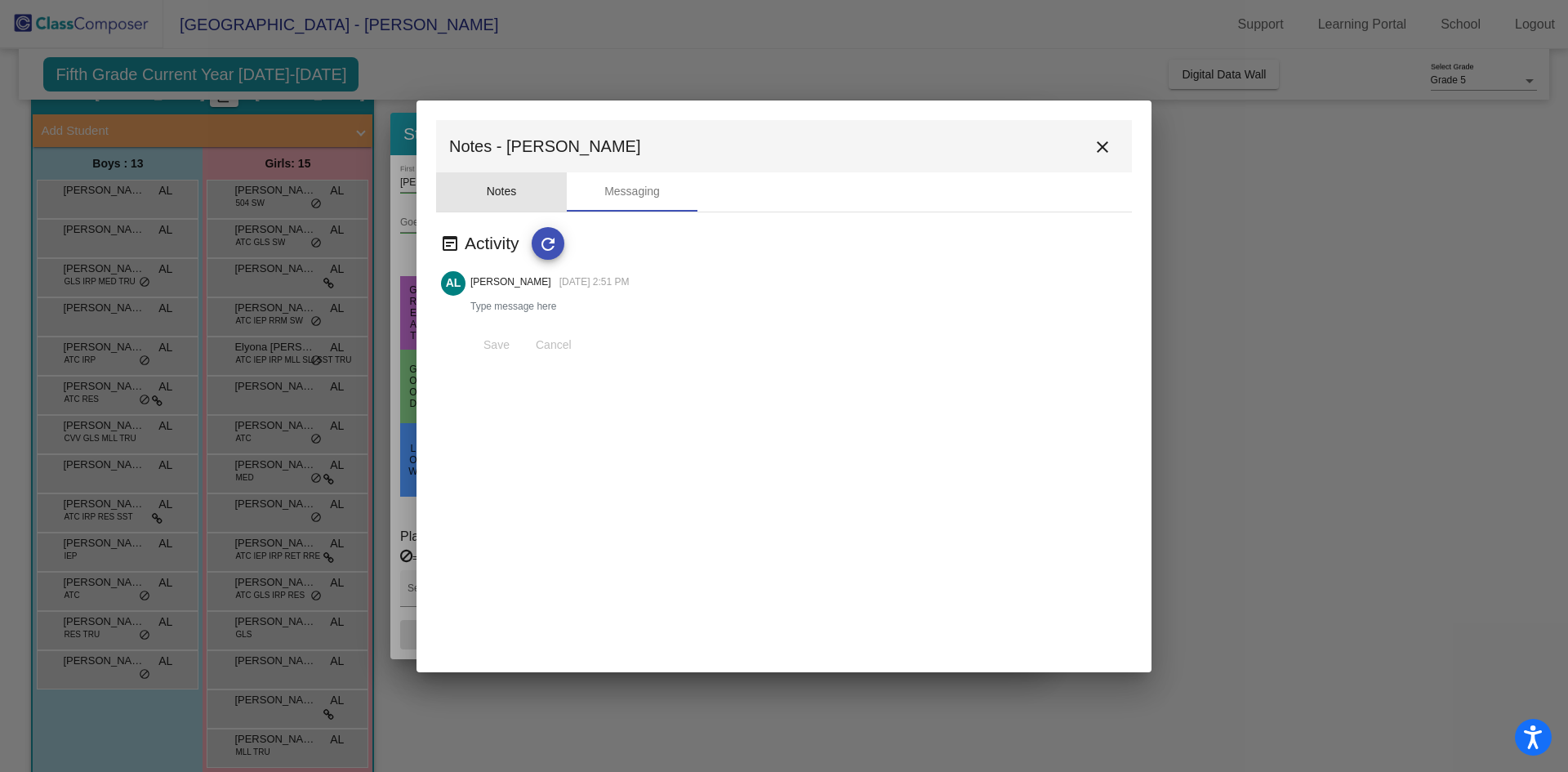
click at [510, 194] on div "Notes" at bounding box center [501, 192] width 30 height 17
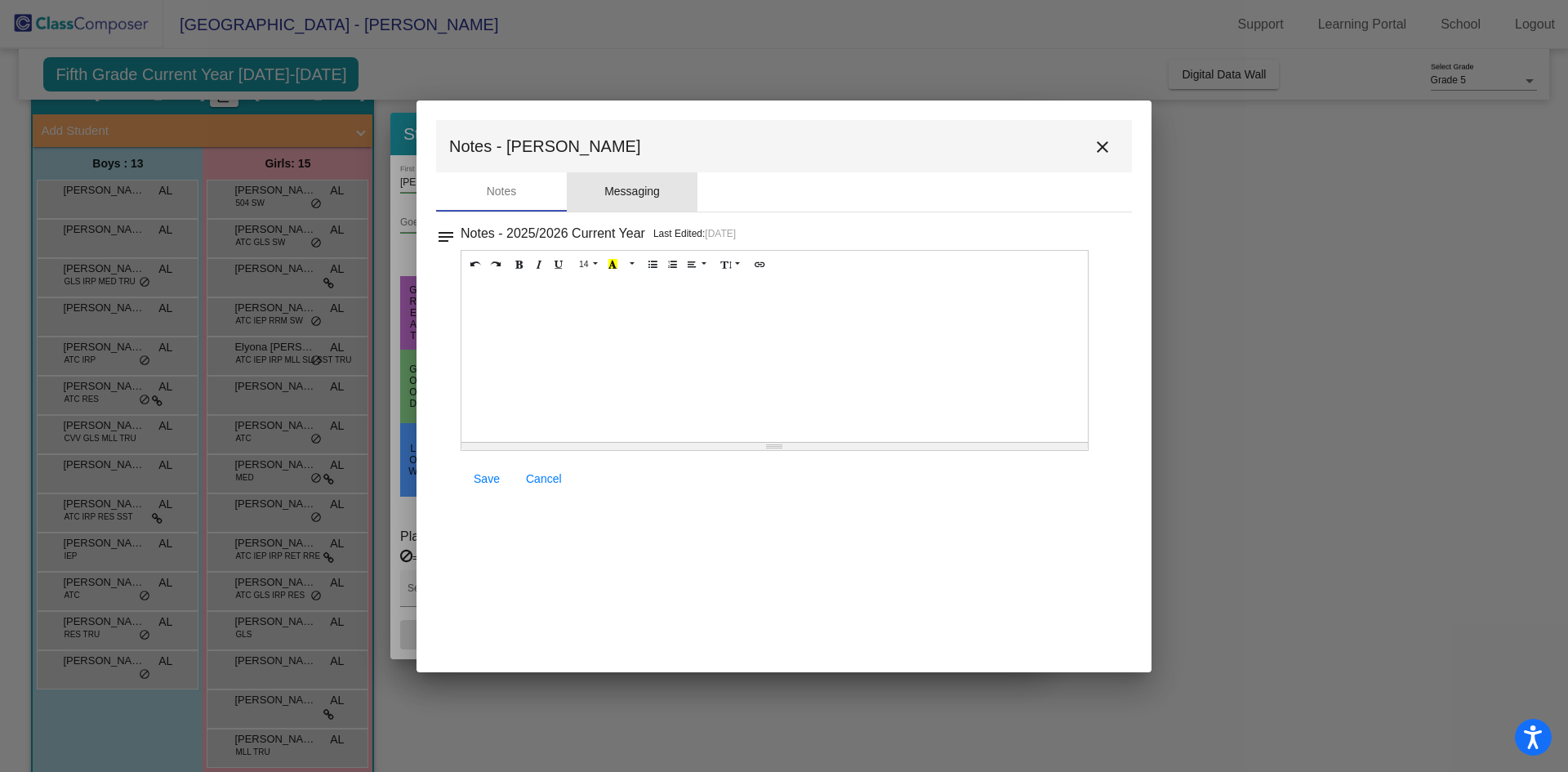
click at [630, 182] on div "Messaging" at bounding box center [631, 192] width 131 height 39
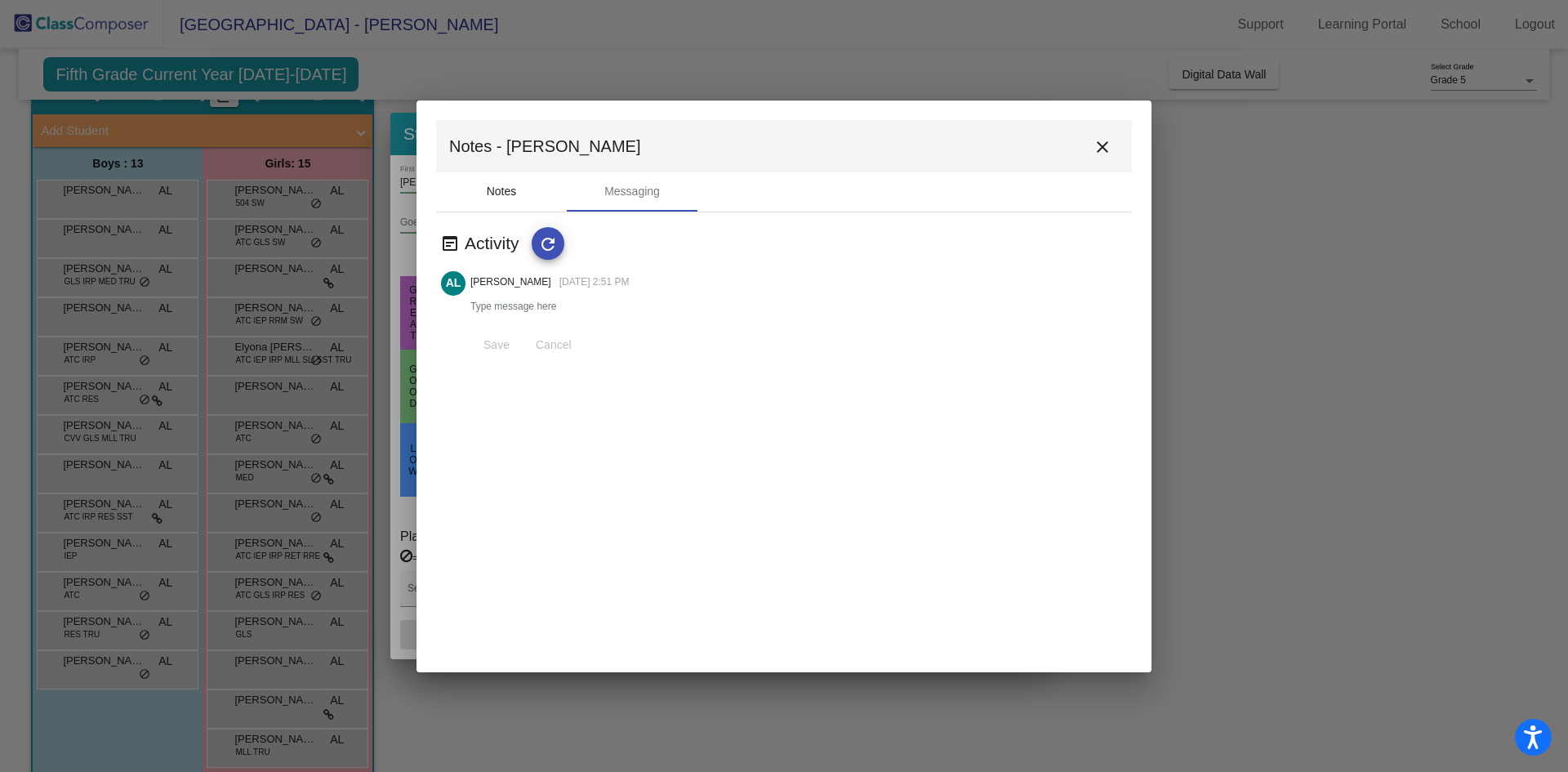
click at [506, 194] on div "Notes" at bounding box center [501, 192] width 30 height 17
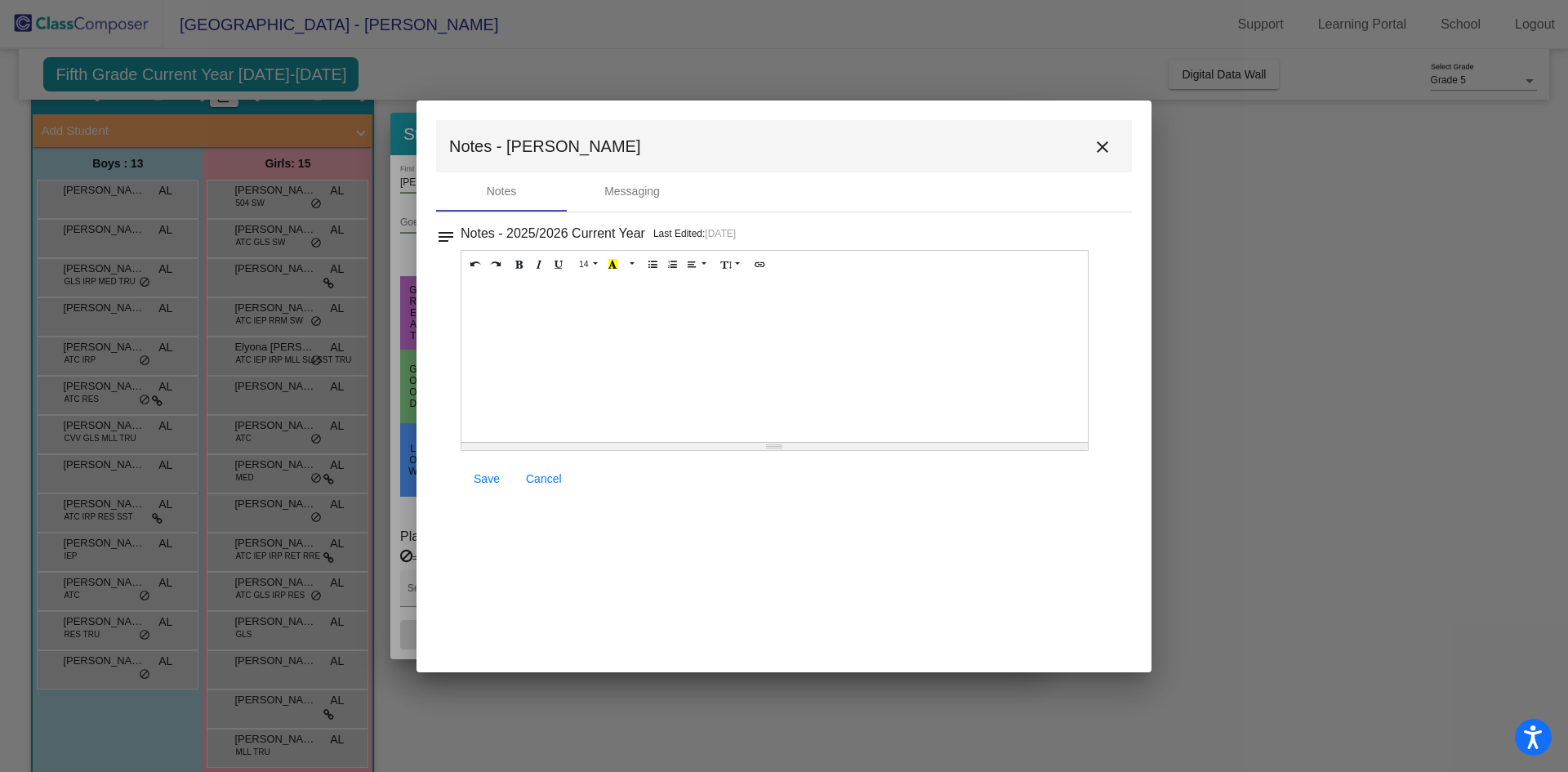
click at [1098, 147] on mat-icon "close" at bounding box center [1102, 147] width 19 height 19
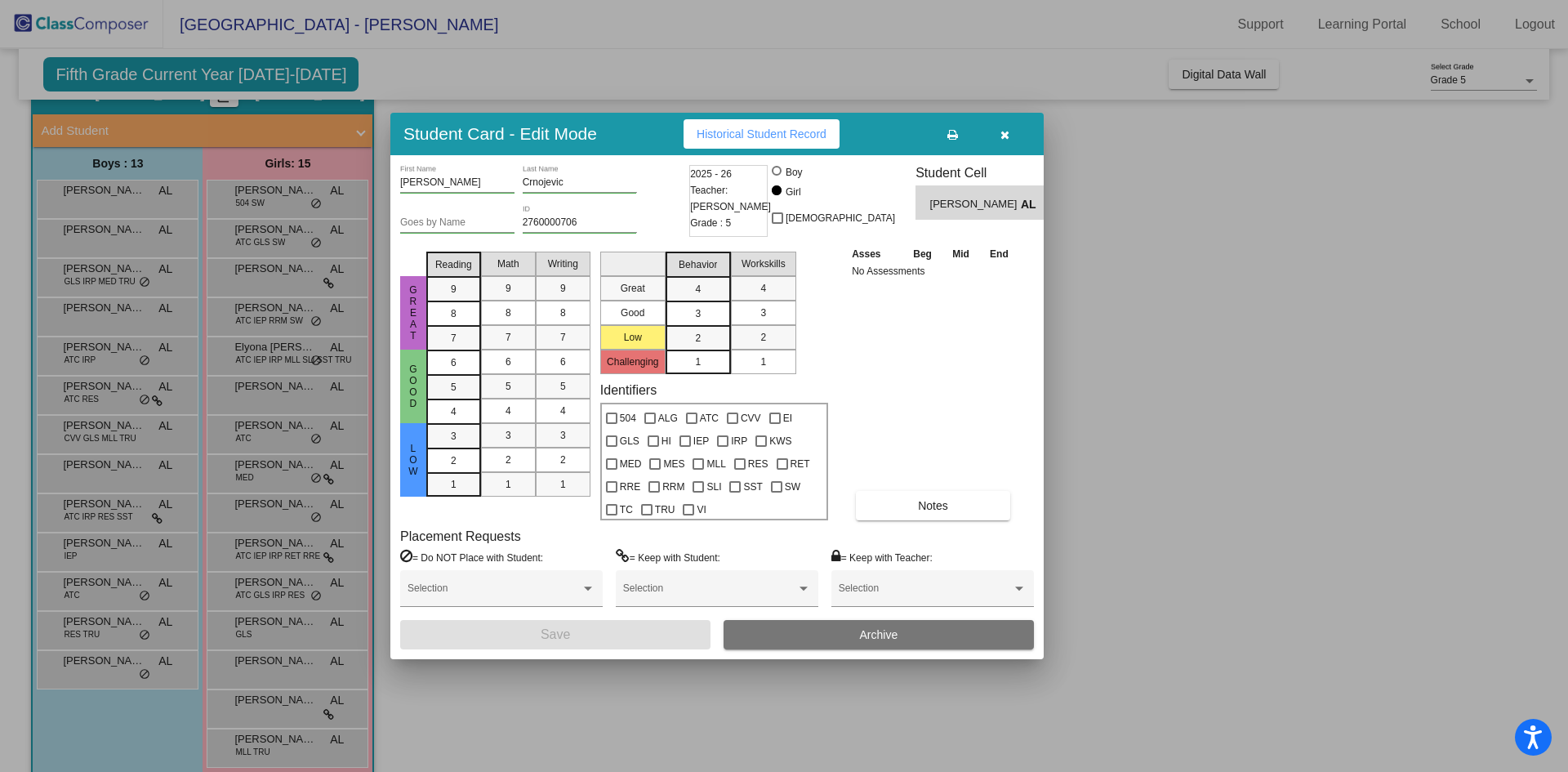
click at [1006, 134] on icon "button" at bounding box center [1004, 135] width 9 height 12
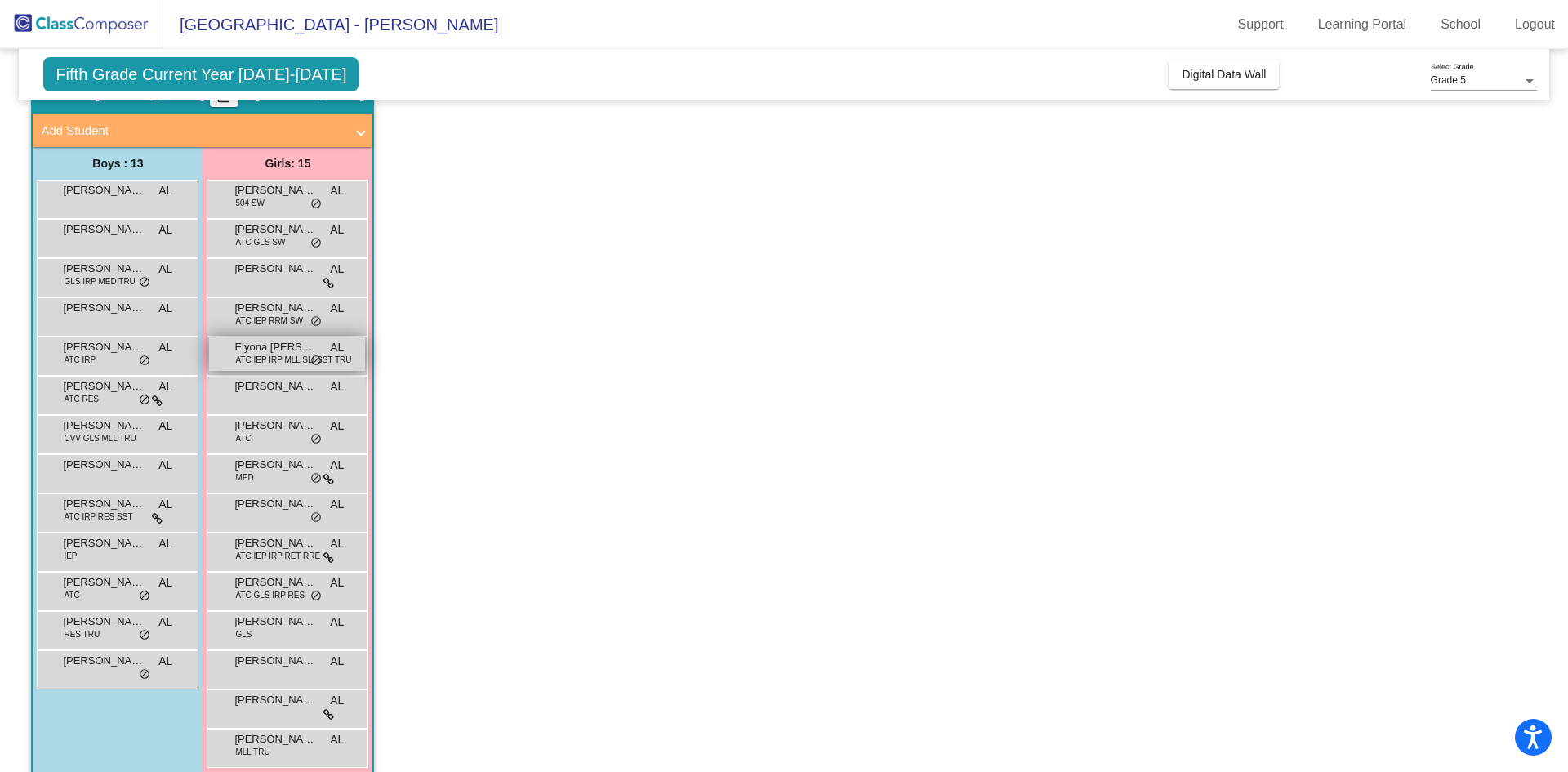
click at [261, 360] on span "ATC IEP IRP MLL SLI SST TRU" at bounding box center [293, 359] width 116 height 13
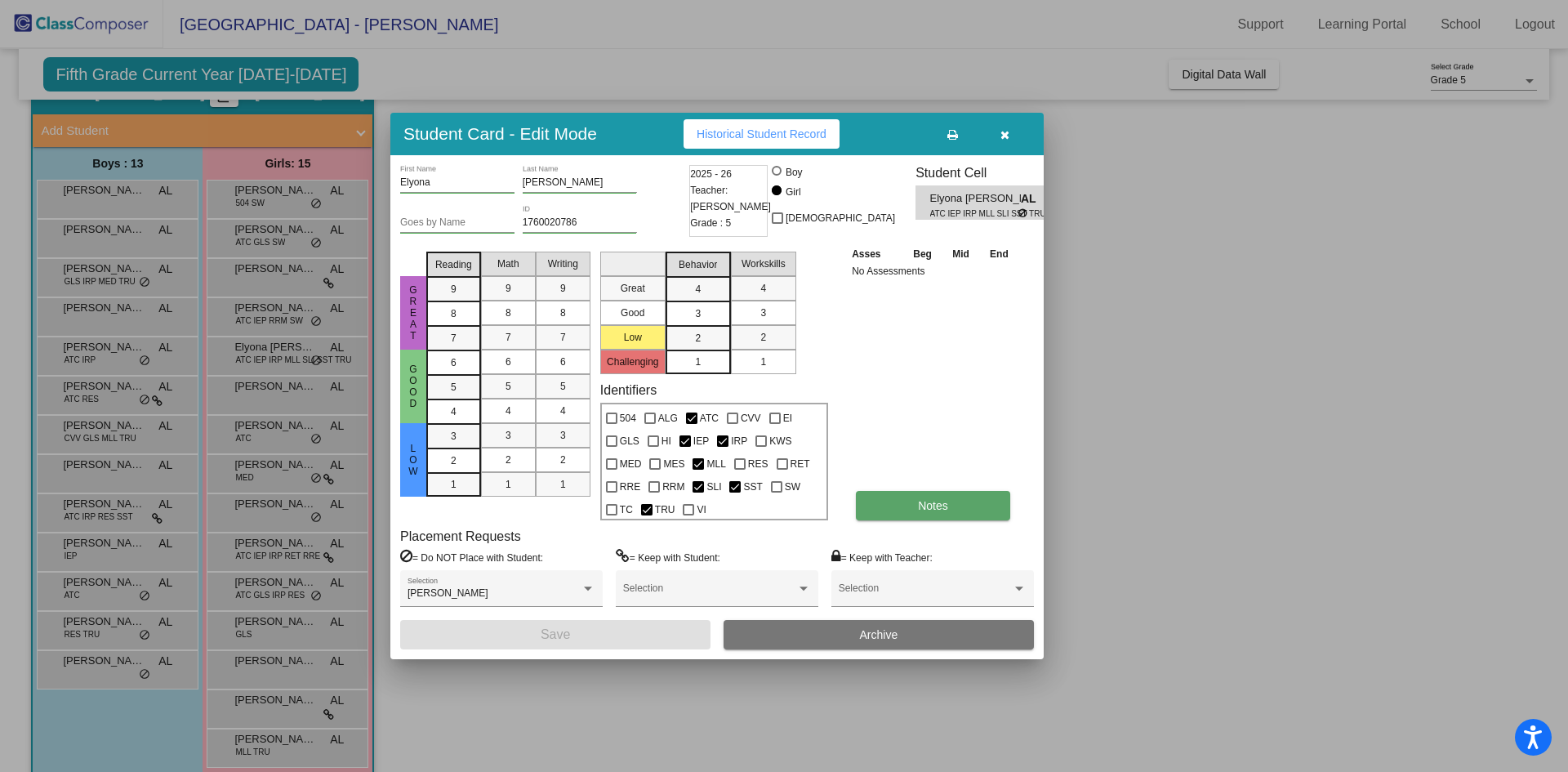
click at [966, 510] on button "Notes" at bounding box center [932, 506] width 154 height 29
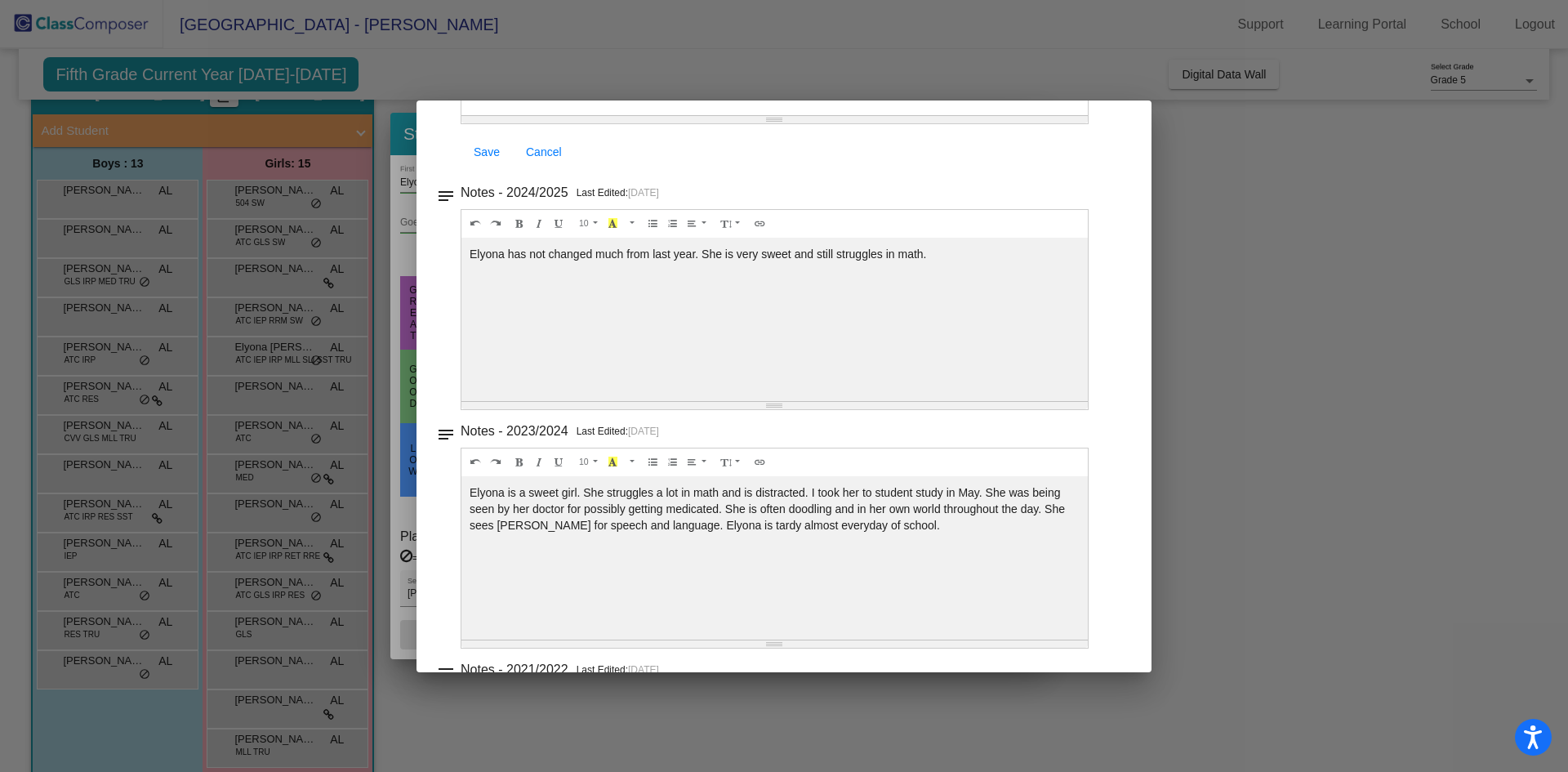
scroll to position [409, 0]
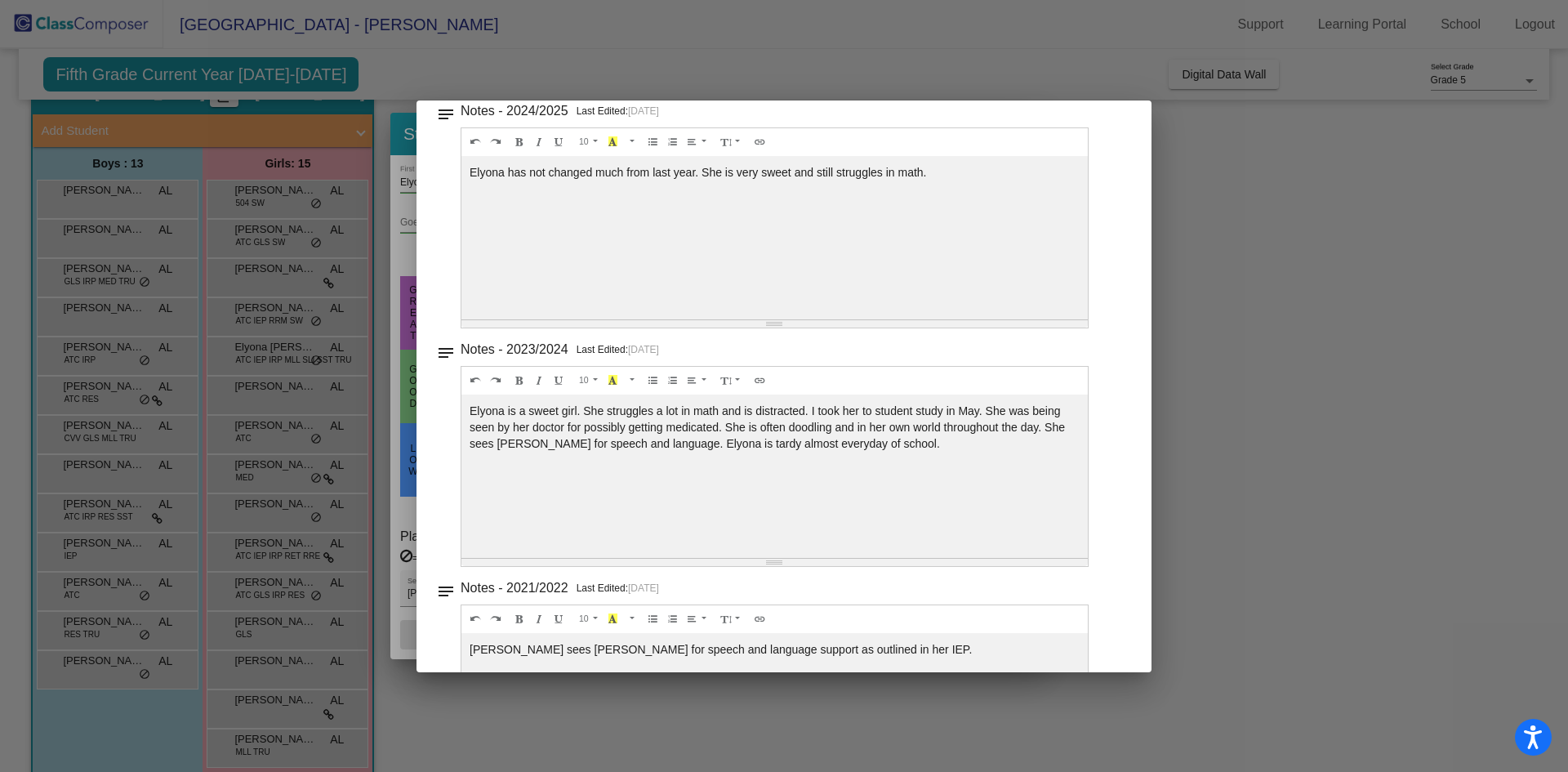
click at [1267, 241] on div at bounding box center [784, 386] width 1568 height 772
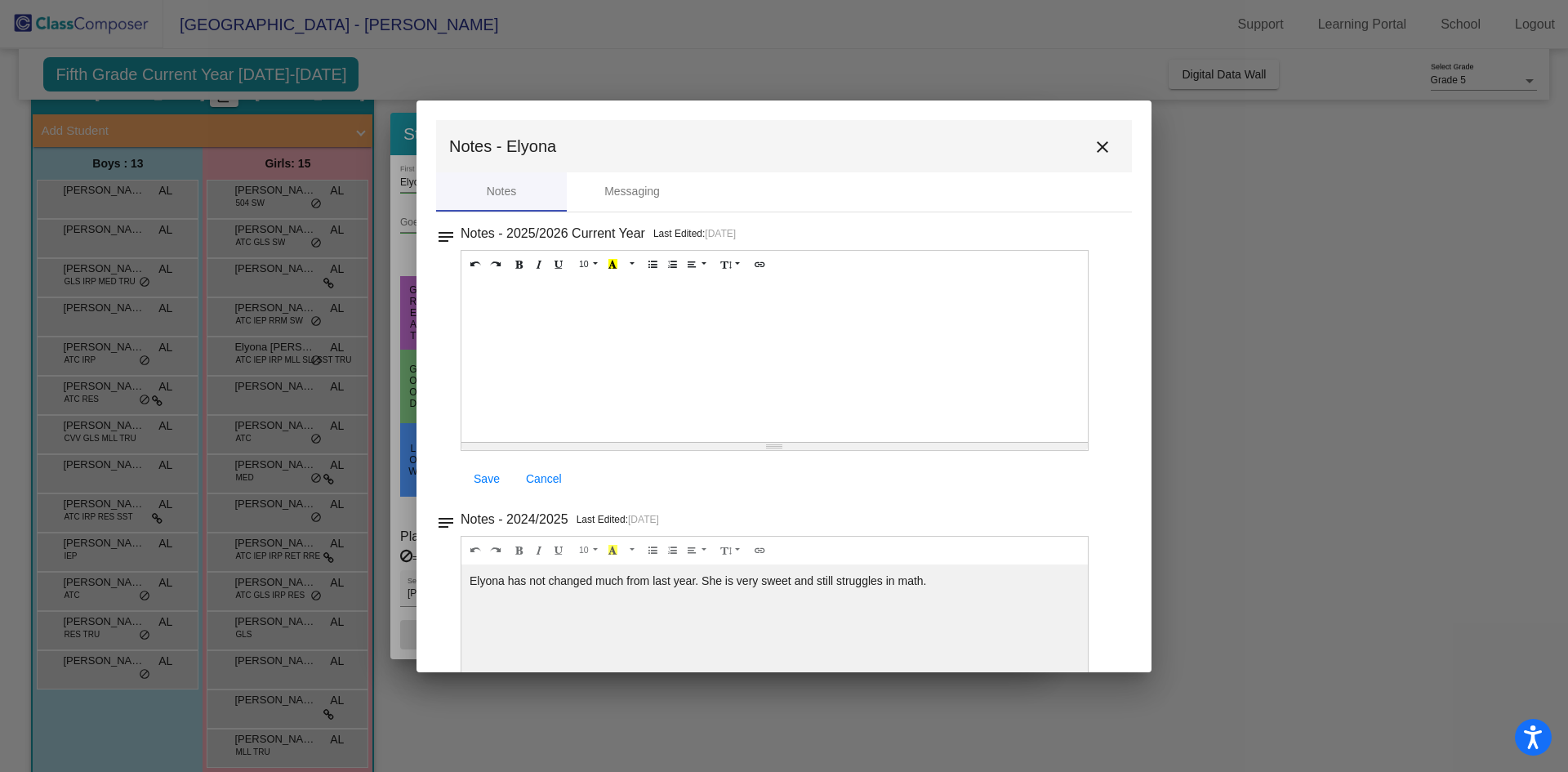
click at [1100, 159] on button "close" at bounding box center [1102, 146] width 33 height 33
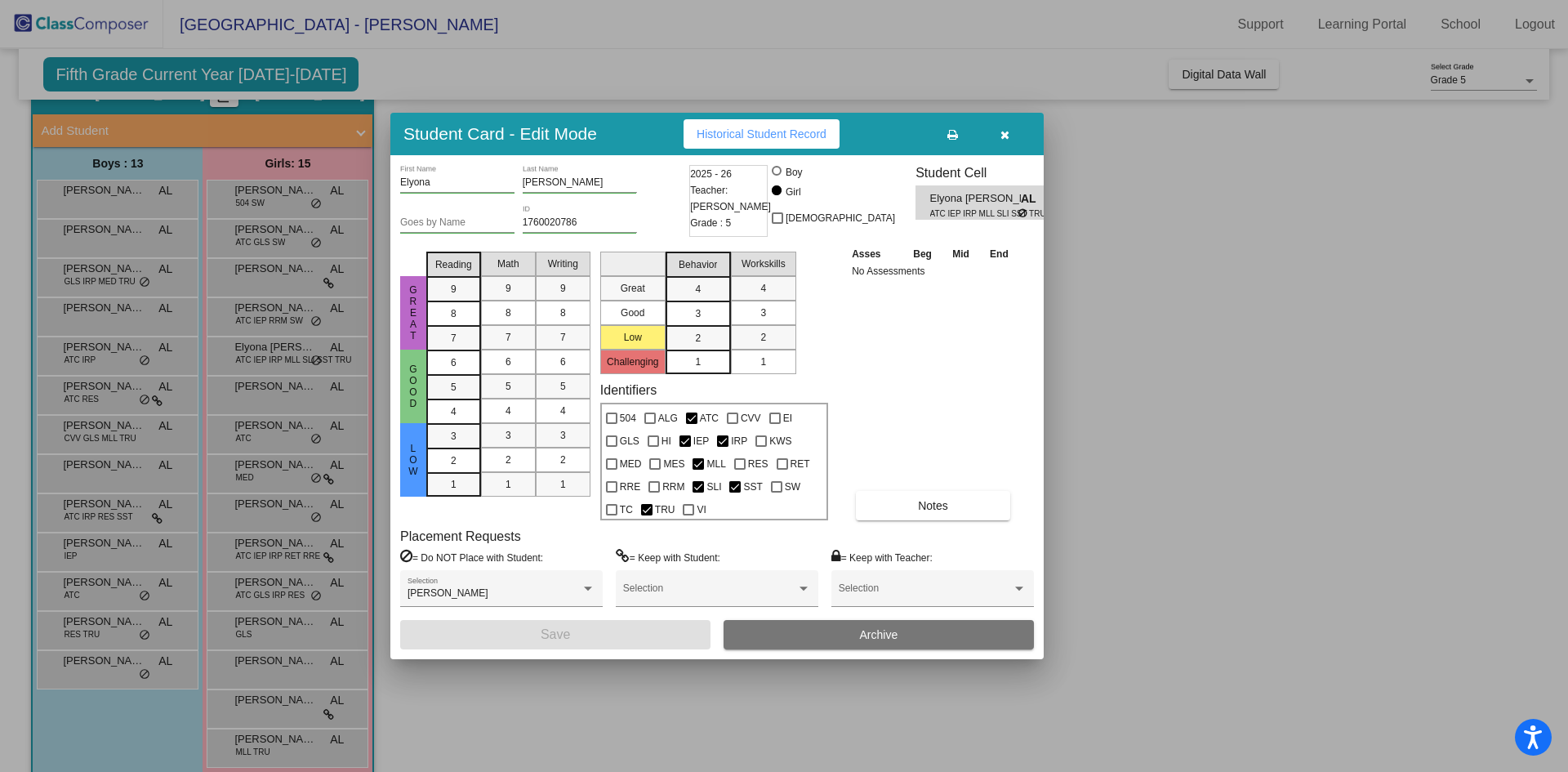
click at [286, 445] on div at bounding box center [784, 386] width 1568 height 772
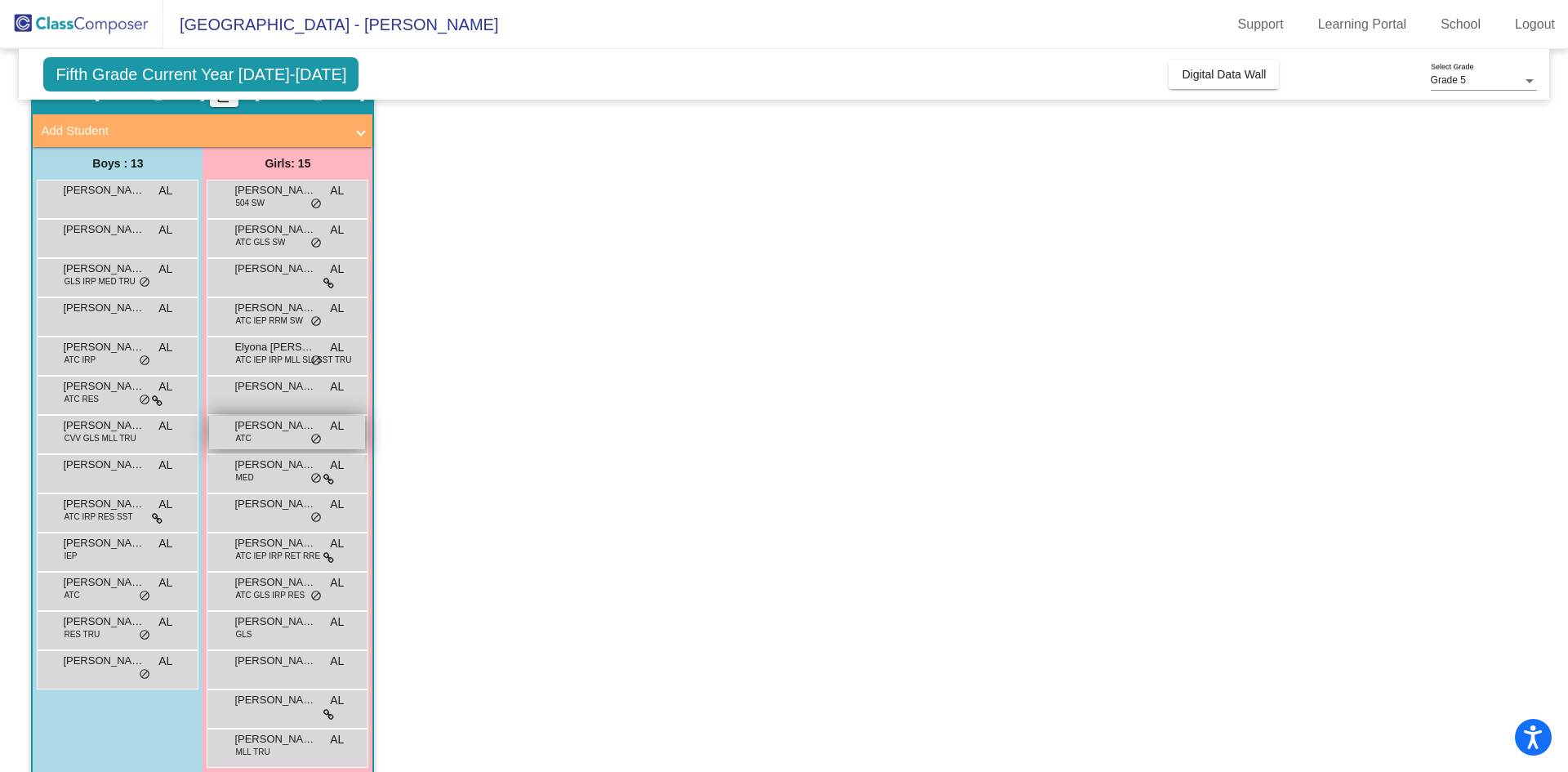
click at [291, 428] on span "[PERSON_NAME]" at bounding box center [275, 425] width 81 height 16
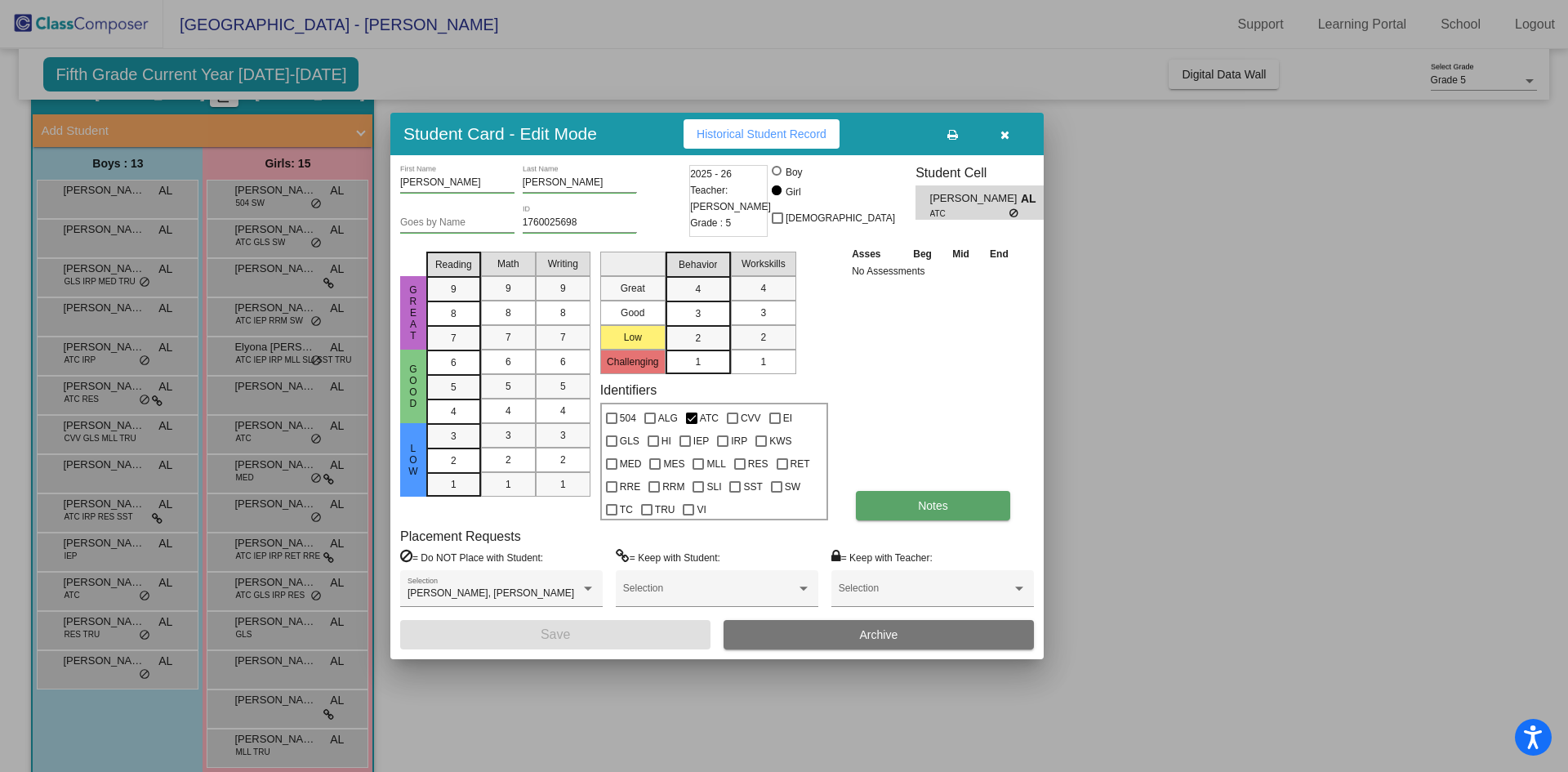
click at [988, 514] on button "Notes" at bounding box center [932, 506] width 154 height 29
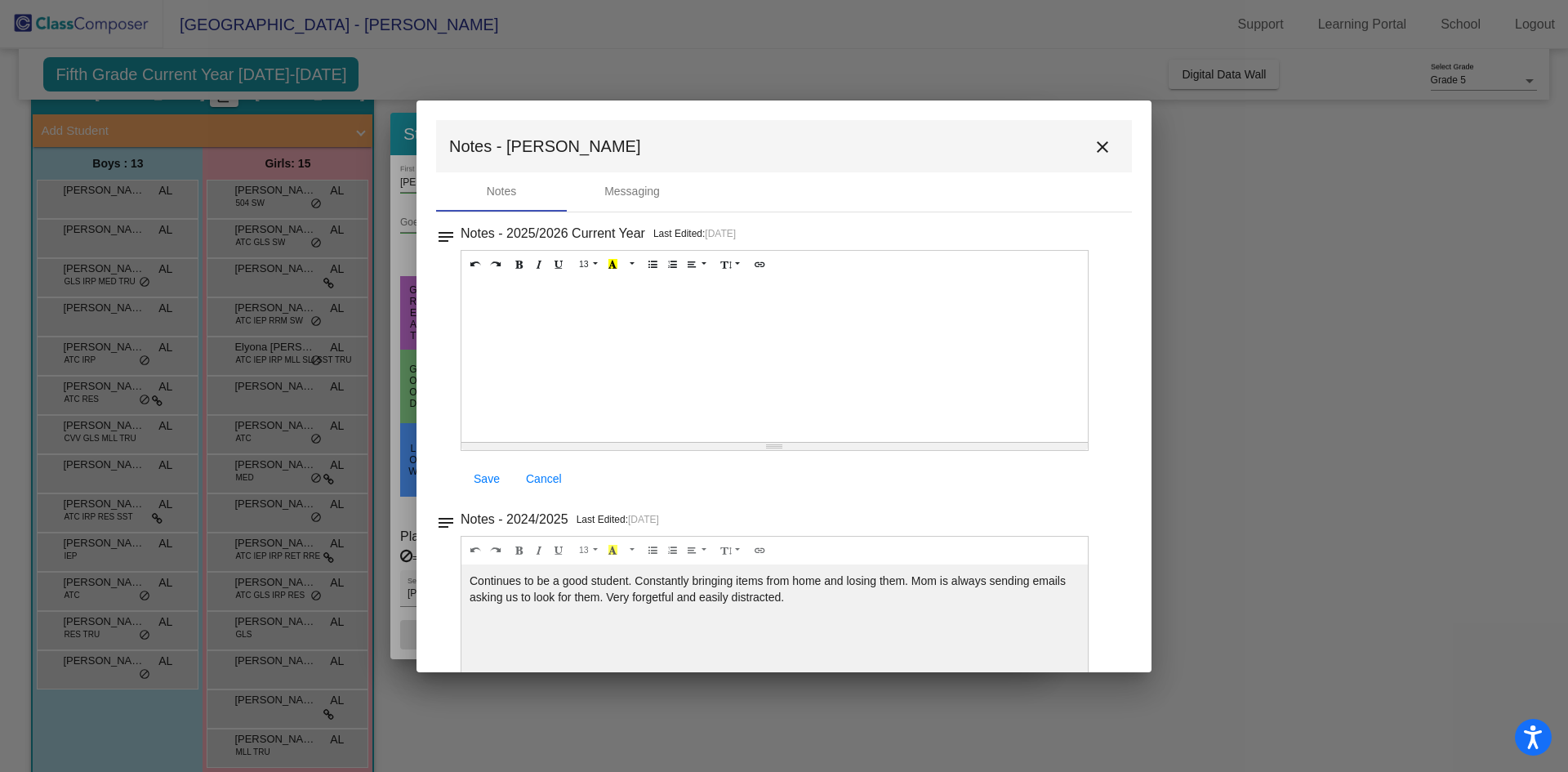
scroll to position [245, 0]
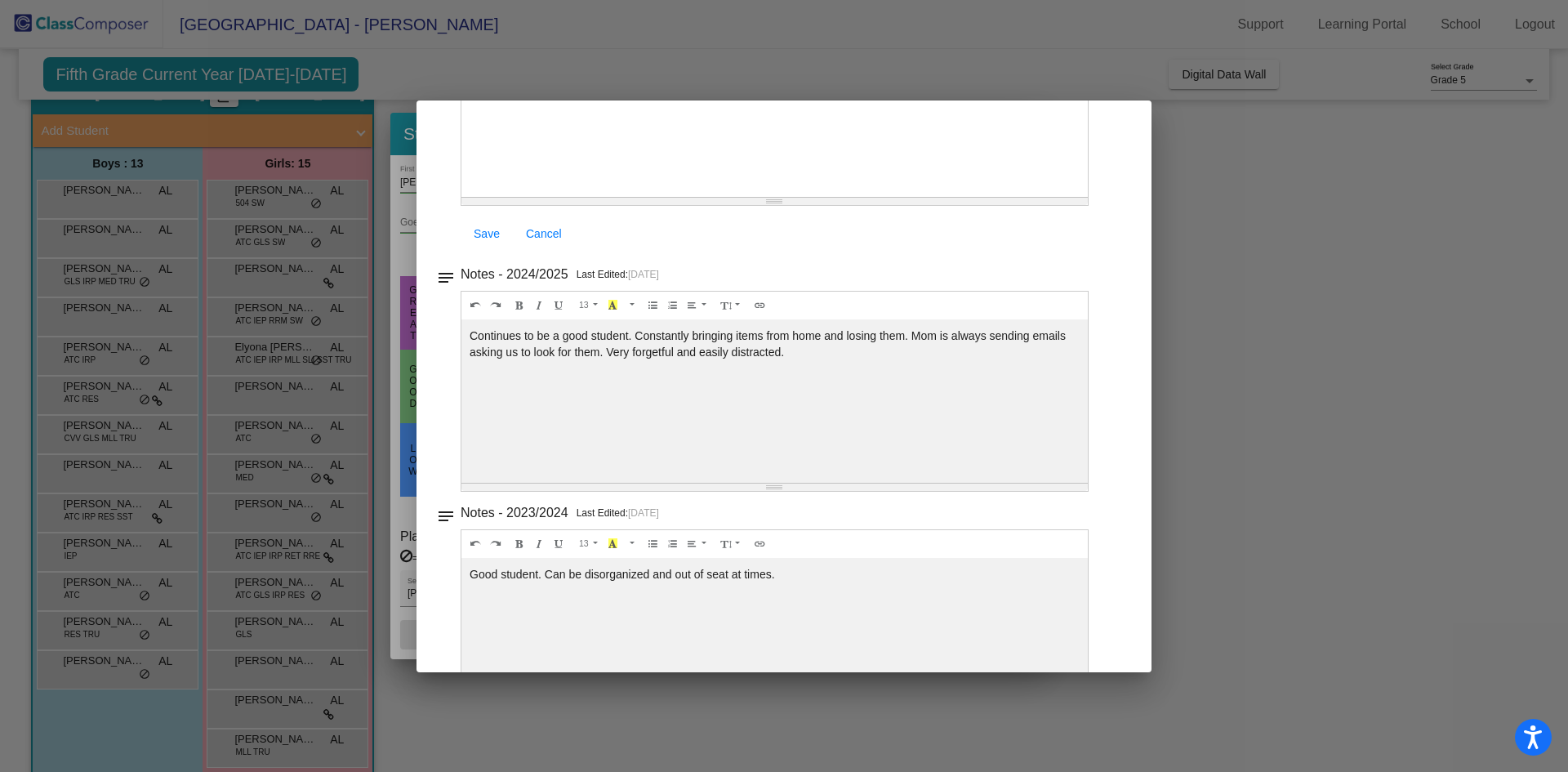
click at [1397, 434] on div at bounding box center [784, 386] width 1568 height 772
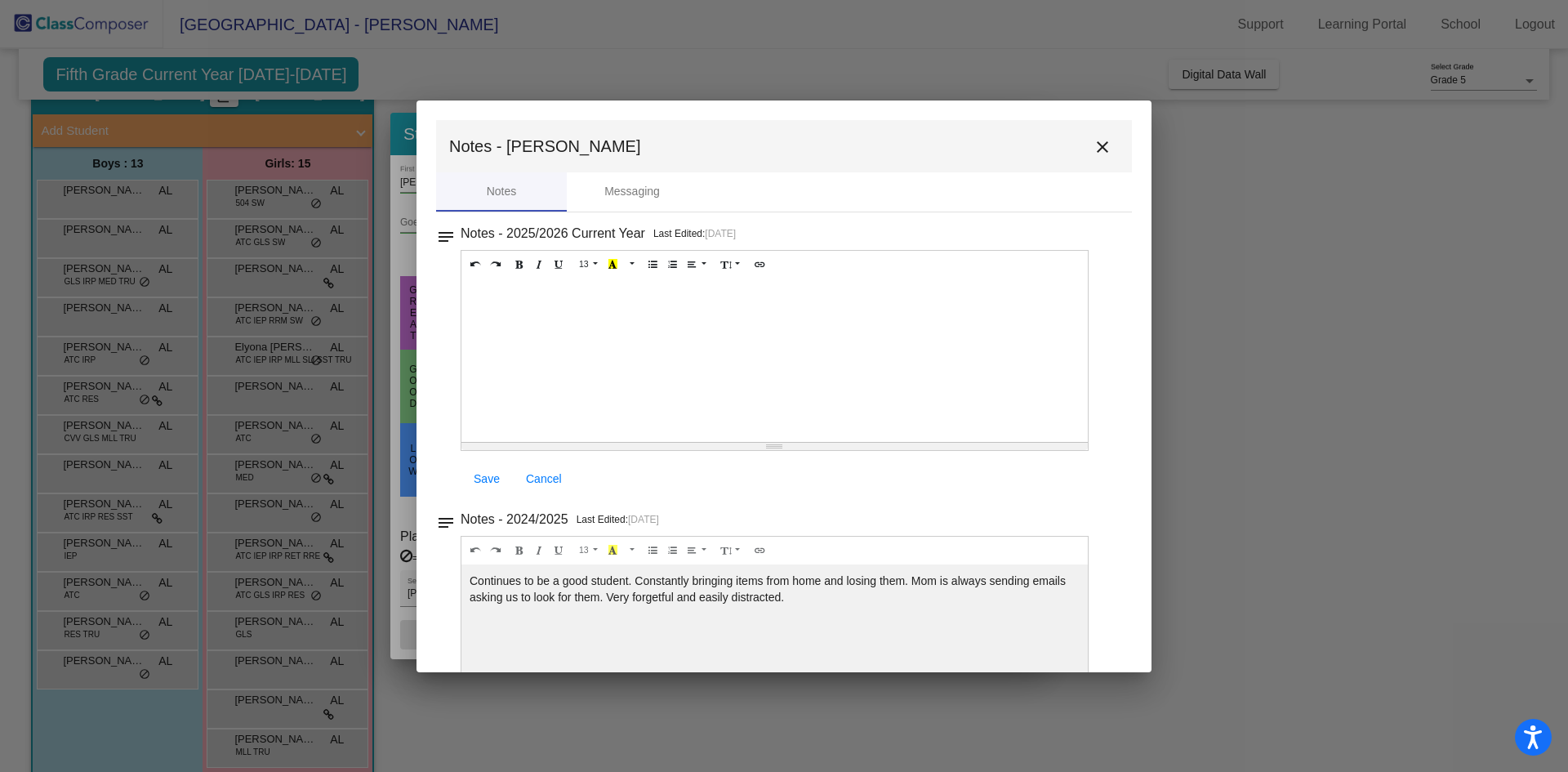
click at [1094, 151] on mat-icon "close" at bounding box center [1102, 147] width 19 height 19
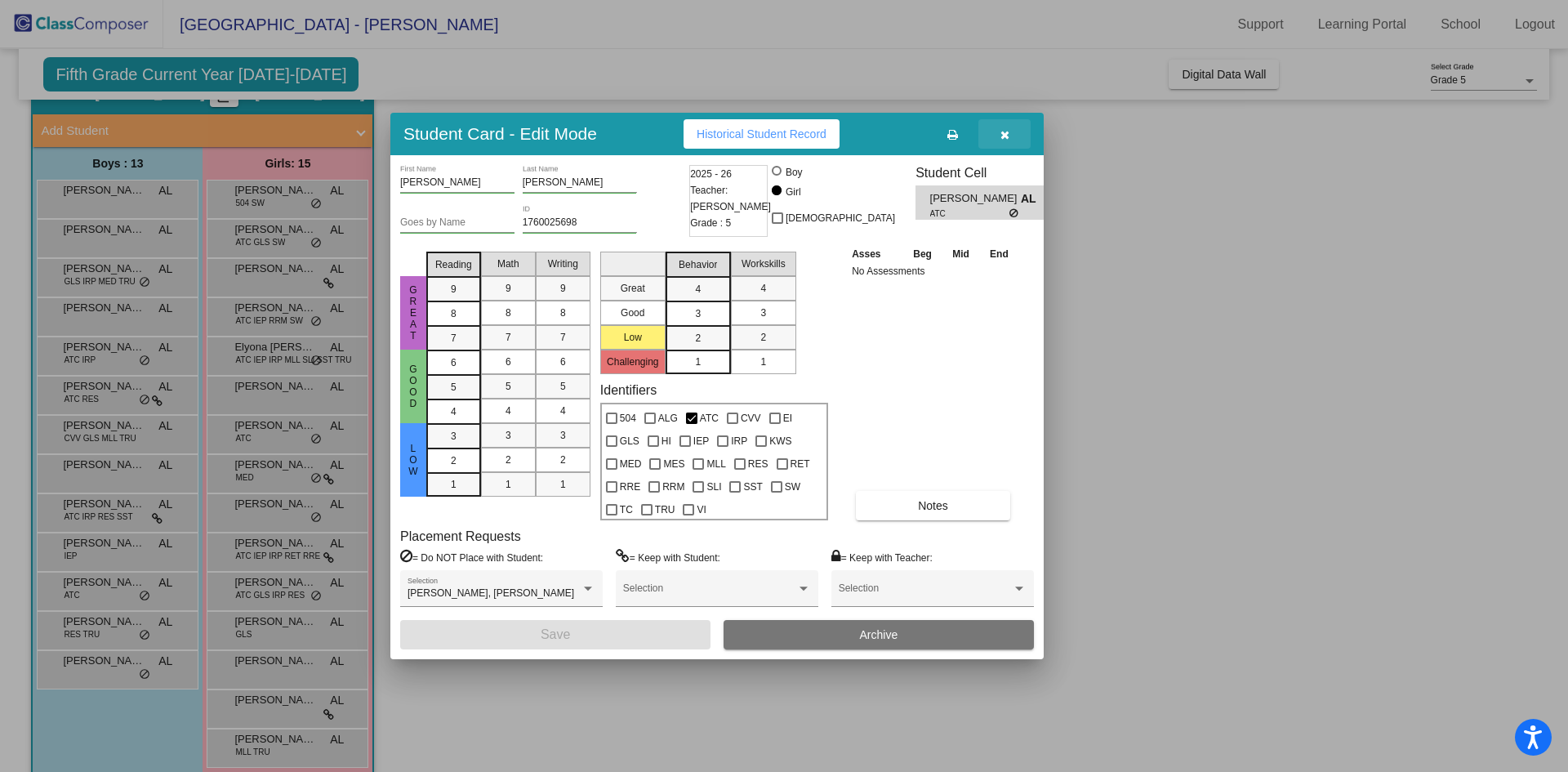
click at [1004, 139] on icon "button" at bounding box center [1004, 135] width 9 height 12
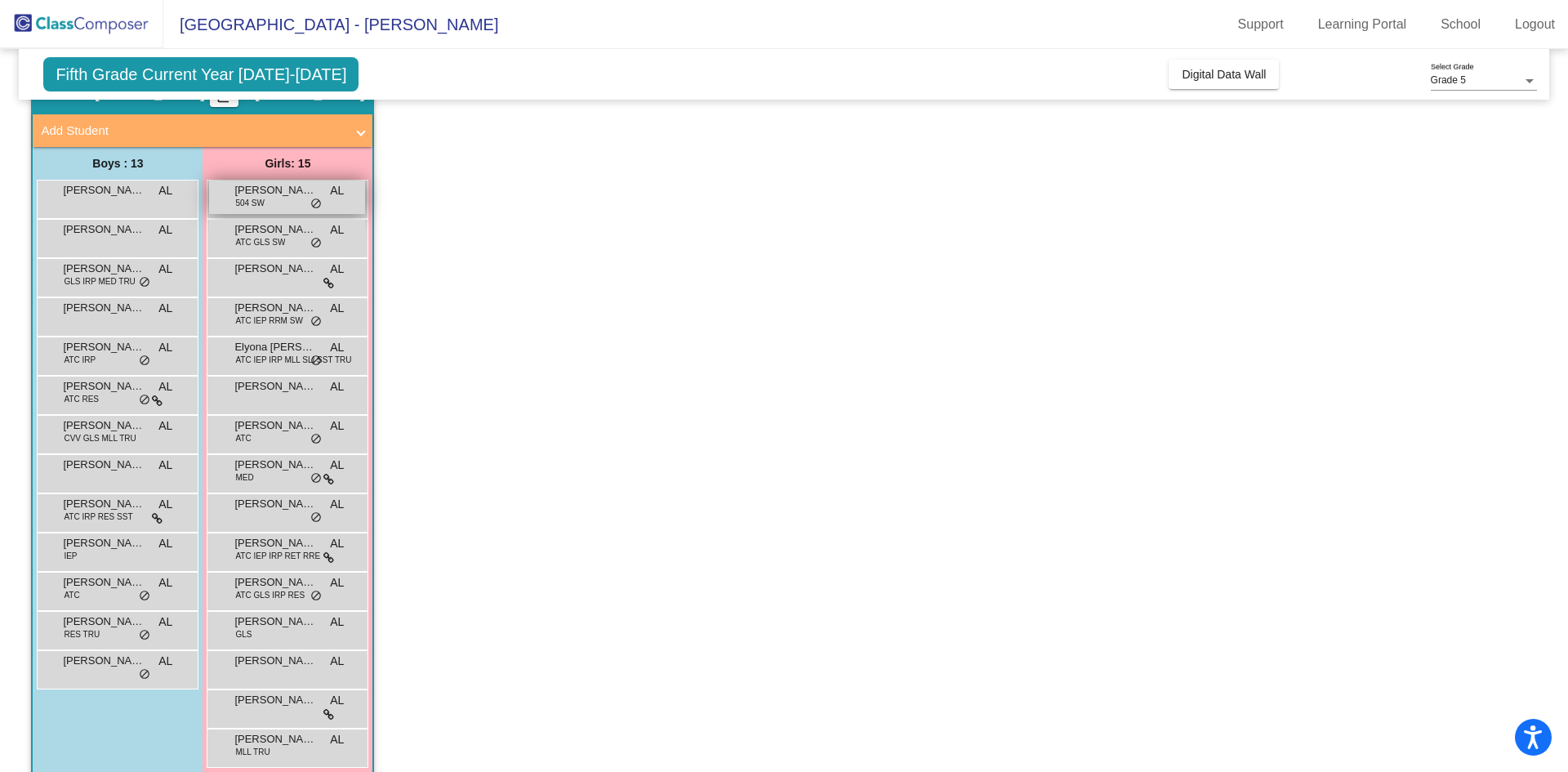
click at [254, 193] on span "[PERSON_NAME]" at bounding box center [275, 190] width 81 height 16
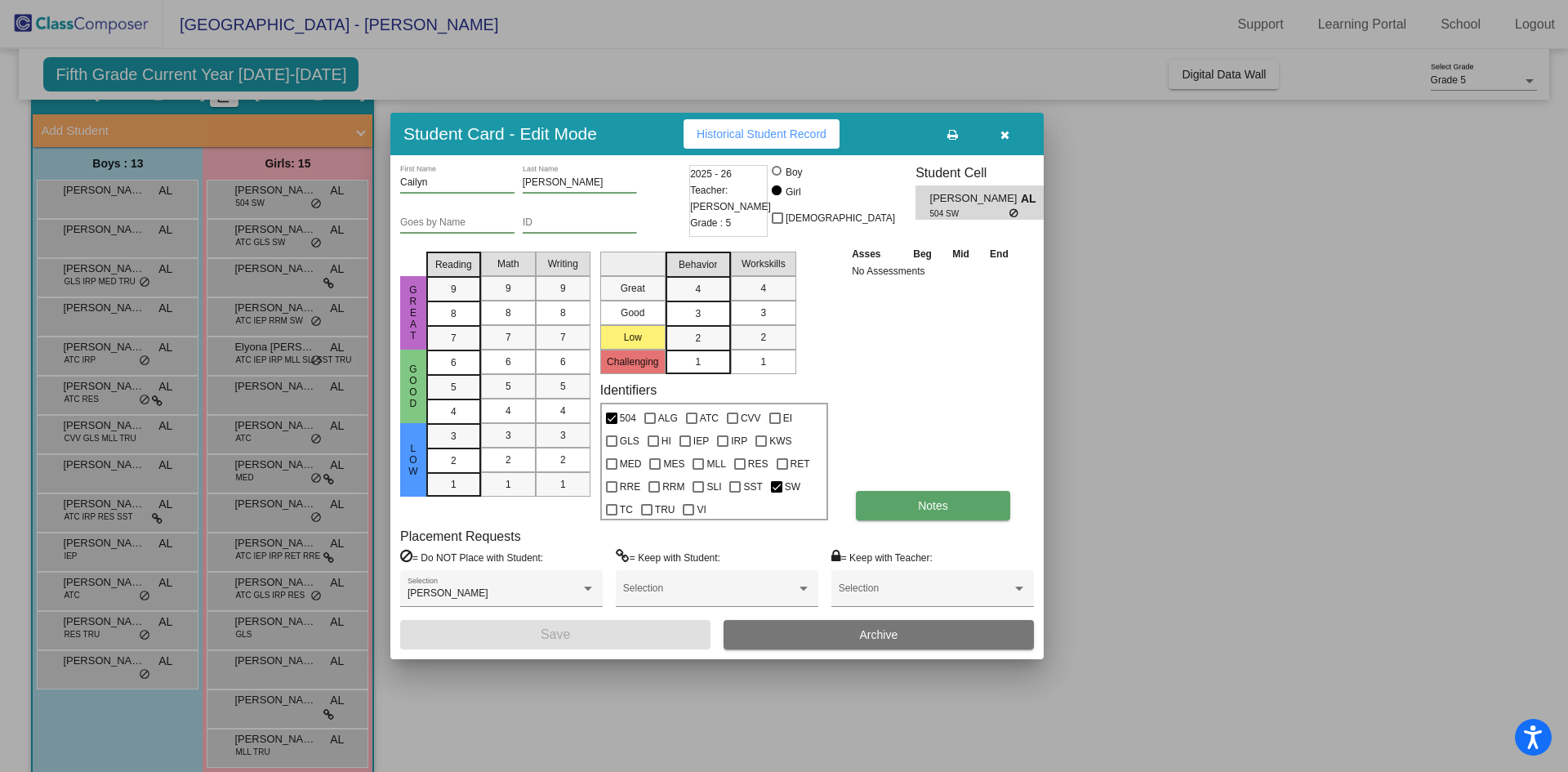
click at [938, 504] on span "Notes" at bounding box center [933, 505] width 30 height 13
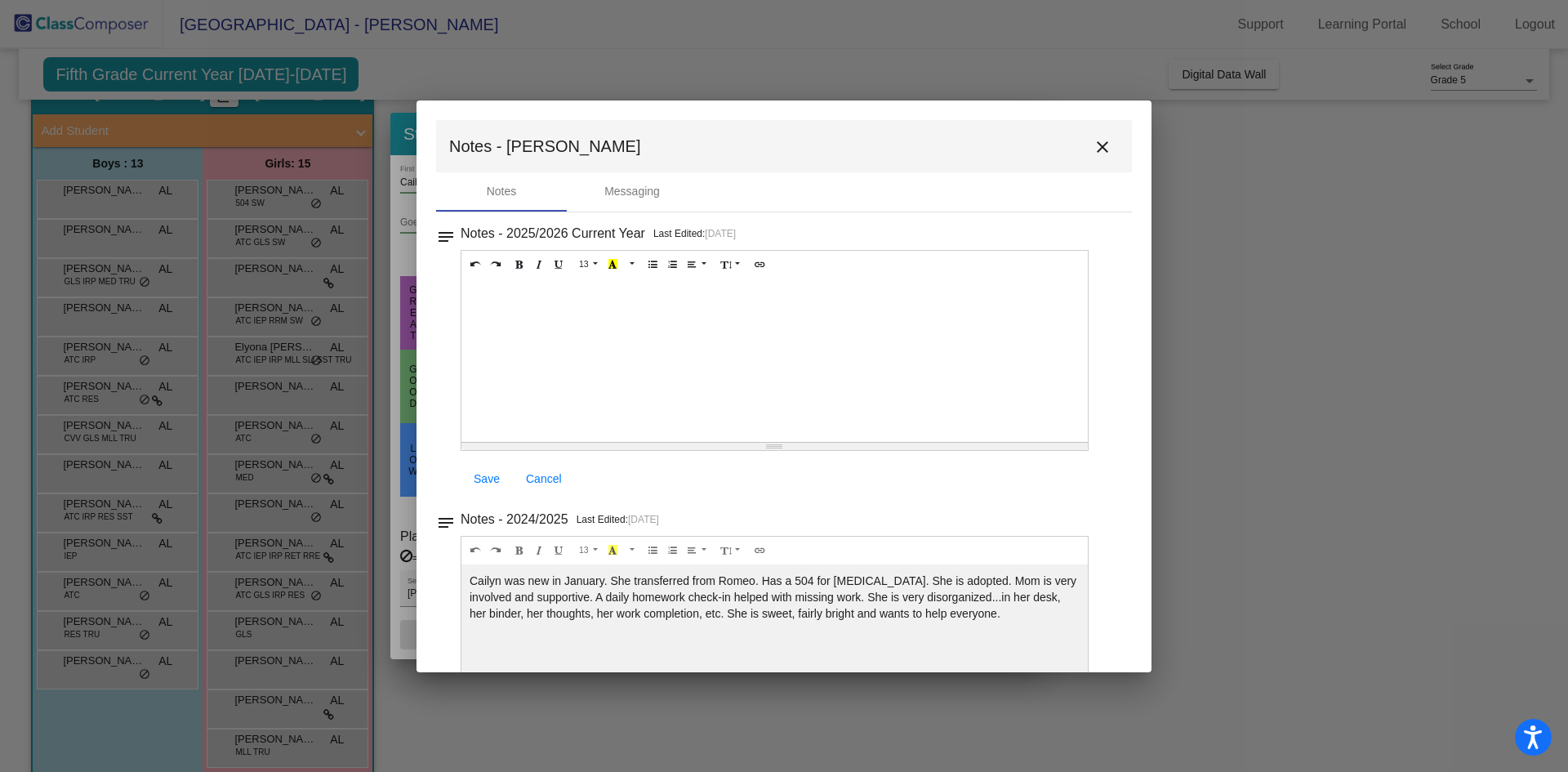
scroll to position [84, 0]
